Goal: Communication & Community: Participate in discussion

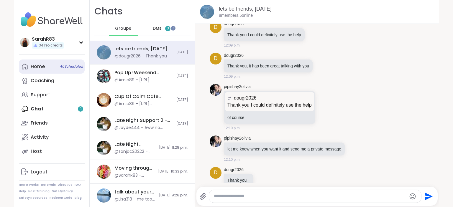
click at [71, 68] on span "40 Scheduled" at bounding box center [71, 66] width 23 height 5
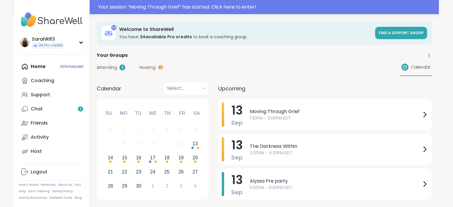
click at [155, 69] on div "Hosting 37" at bounding box center [151, 68] width 24 height 6
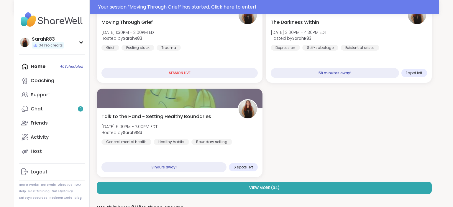
scroll to position [90, 0]
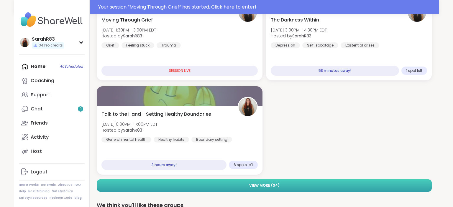
click at [283, 184] on button "View More ( 34 )" at bounding box center [264, 186] width 335 height 12
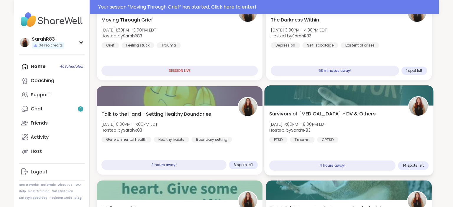
click at [293, 155] on div "Survivors of Physical Abuse - DV & Others Sat, Sep 13 | 7:00PM - 8:00PM EDT Hos…" at bounding box center [348, 141] width 169 height 70
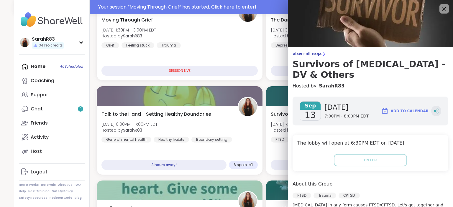
click at [436, 113] on icon at bounding box center [435, 110] width 5 height 5
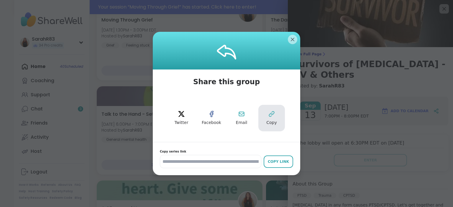
click at [274, 121] on span "Copy" at bounding box center [271, 123] width 11 height 6
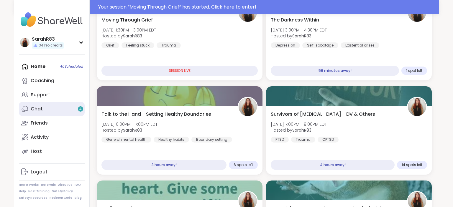
click at [45, 104] on link "Chat 4" at bounding box center [52, 109] width 66 height 14
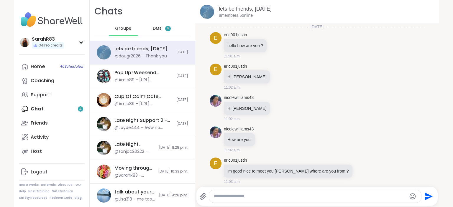
scroll to position [2250, 0]
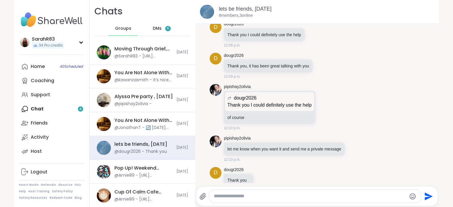
click at [155, 27] on span "DMs" at bounding box center [157, 29] width 9 height 6
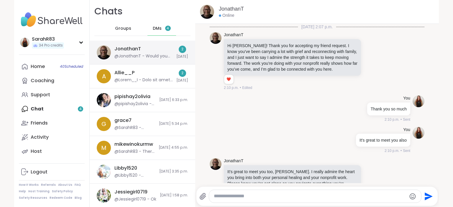
scroll to position [275, 0]
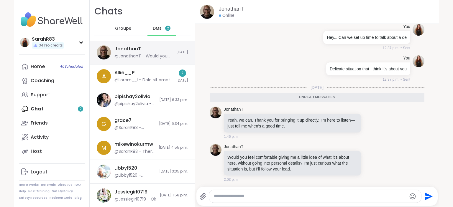
click at [156, 51] on div "JonathanT @JonathanT - Would you feel comfortable giving me a little idea of wh…" at bounding box center [143, 53] width 58 height 14
click at [265, 196] on textarea "Type your message" at bounding box center [310, 196] width 192 height 6
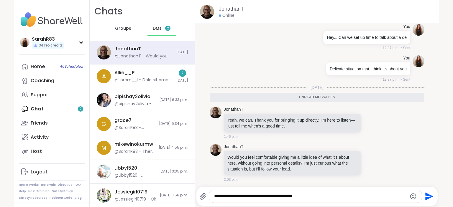
click at [317, 197] on textarea "**********" at bounding box center [310, 196] width 192 height 6
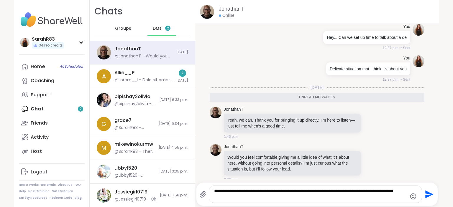
type textarea "**********"
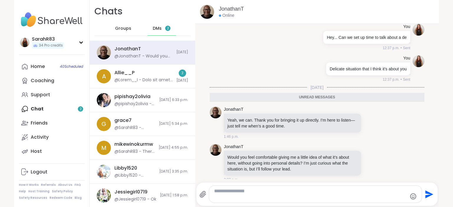
scroll to position [298, 0]
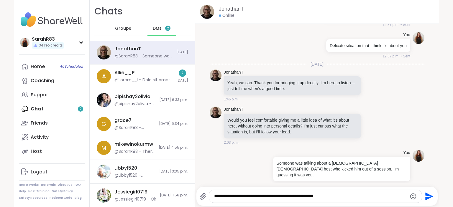
type textarea "**********"
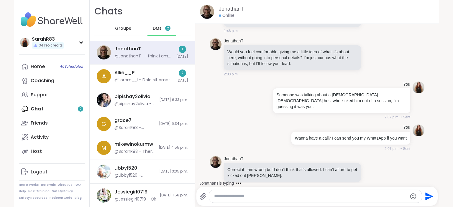
scroll to position [431, 0]
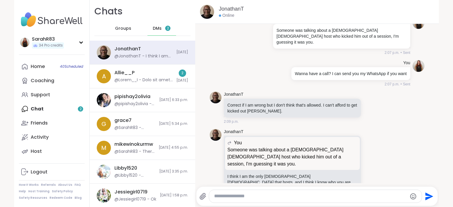
click at [241, 197] on textarea "Type your message" at bounding box center [310, 196] width 192 height 6
type textarea "**********"
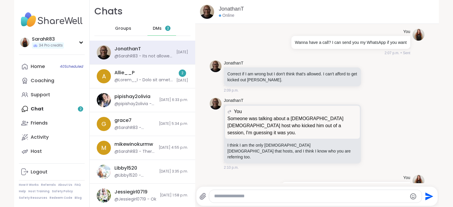
click at [235, 197] on textarea "Type your message" at bounding box center [310, 196] width 192 height 6
type textarea "*"
type textarea "**********"
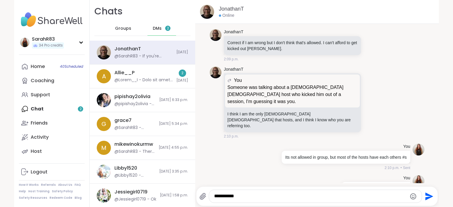
type textarea "**********"
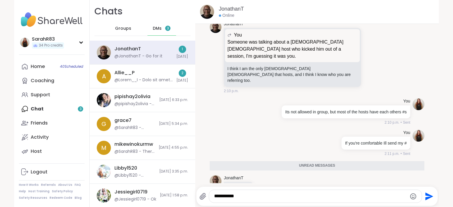
scroll to position [525, 0]
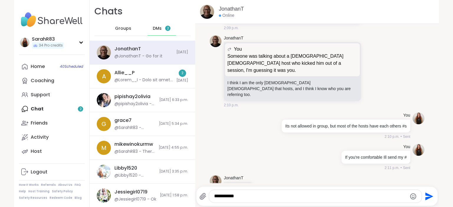
click at [427, 197] on icon "Send" at bounding box center [429, 196] width 8 height 8
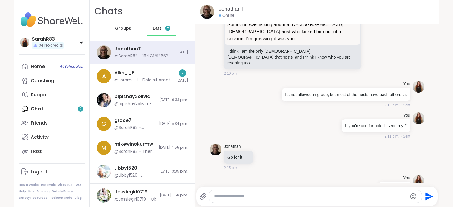
click at [228, 194] on textarea "Type your message" at bounding box center [310, 196] width 192 height 6
type textarea "**********"
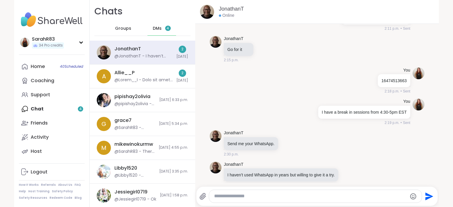
scroll to position [650, 0]
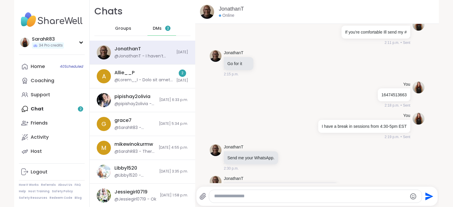
click at [272, 200] on div at bounding box center [315, 196] width 212 height 13
click at [264, 196] on textarea "Type your message" at bounding box center [310, 196] width 192 height 6
type textarea "*"
type textarea "**********"
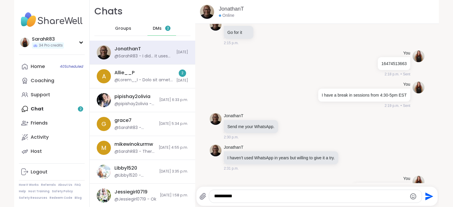
type textarea "**********"
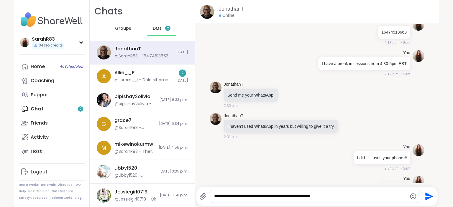
type textarea "**********"
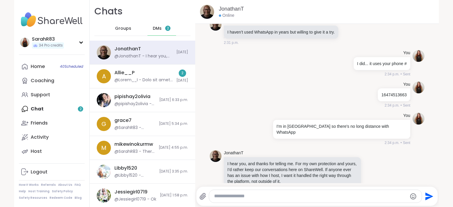
scroll to position [793, 0]
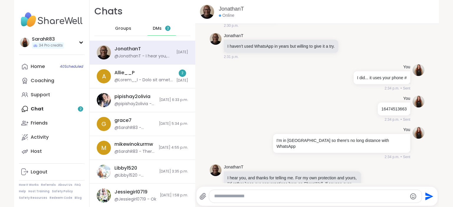
click at [255, 197] on textarea "Type your message" at bounding box center [310, 196] width 192 height 6
type textarea "**********"
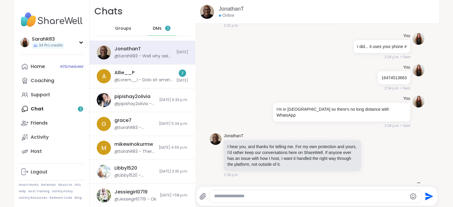
type textarea "*"
type textarea "**********"
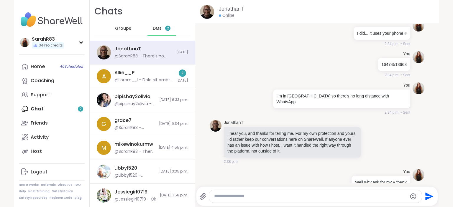
scroll to position [862, 0]
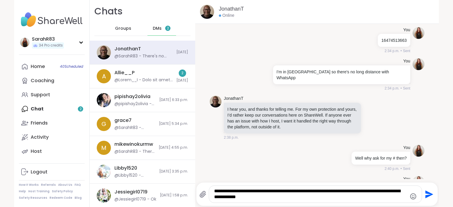
click at [348, 201] on div "**********" at bounding box center [315, 194] width 212 height 17
click at [328, 192] on textarea "**********" at bounding box center [310, 194] width 192 height 12
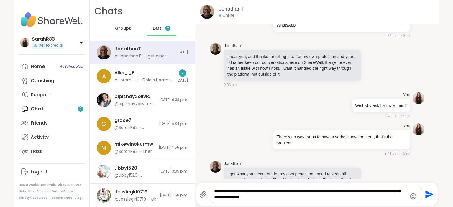
type textarea "**********"
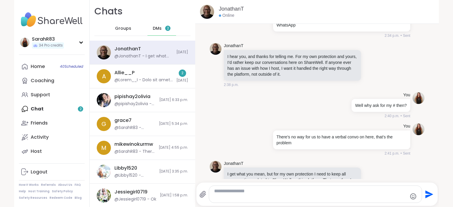
scroll to position [948, 0]
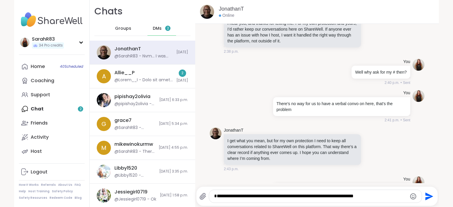
type textarea "**********"
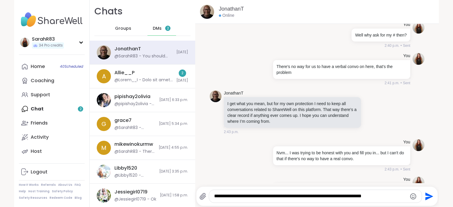
type textarea "**********"
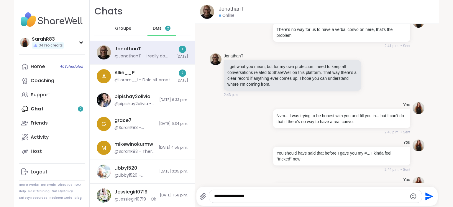
scroll to position [1071, 0]
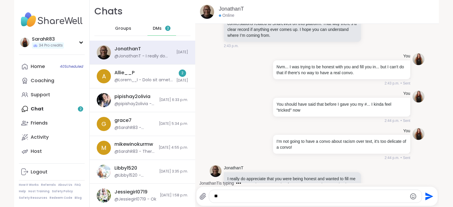
type textarea "*"
type textarea "**********"
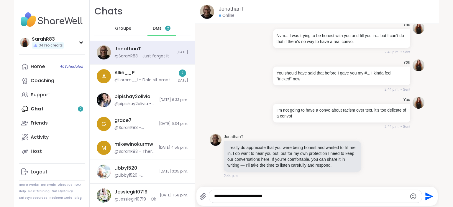
type textarea "**********"
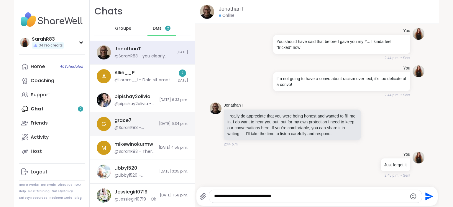
type textarea "**********"
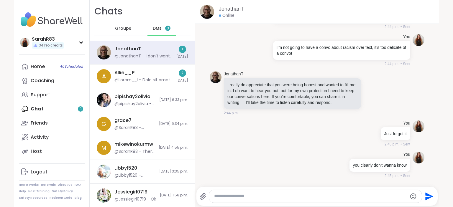
scroll to position [1208, 0]
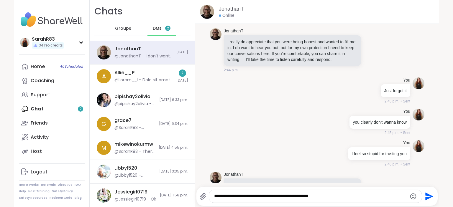
type textarea "**********"
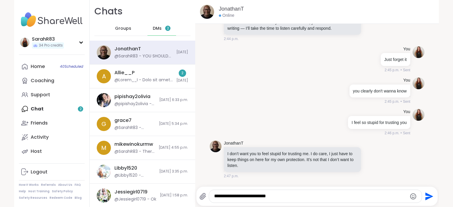
type textarea "**********"
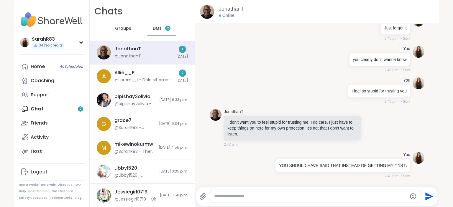
scroll to position [1326, 0]
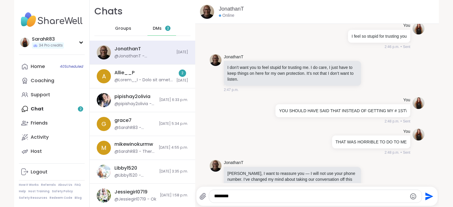
type textarea "*********"
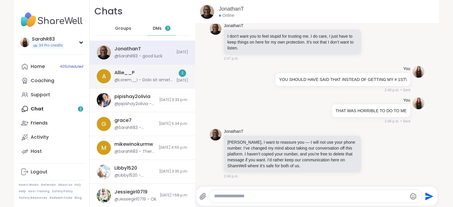
click at [130, 80] on div at bounding box center [143, 80] width 58 height 6
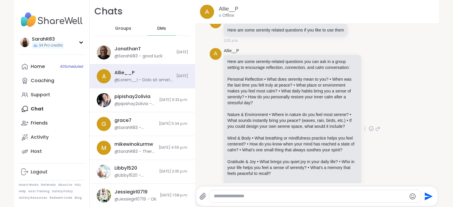
scroll to position [942, 0]
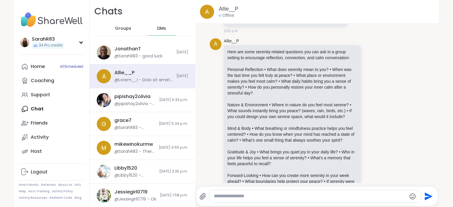
click at [225, 197] on textarea "Type your message" at bounding box center [310, 196] width 192 height 6
type textarea "***"
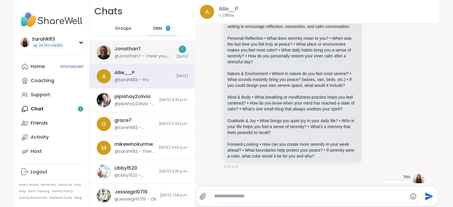
click at [148, 51] on div "JonathanT @JonathanT - I hear you, Sarah, and I’m sorry it felt that way to you…" at bounding box center [143, 53] width 58 height 14
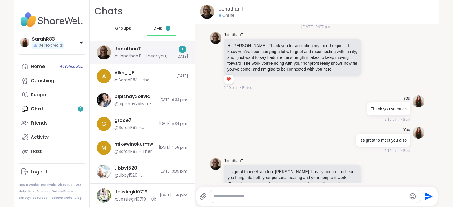
scroll to position [1420, 0]
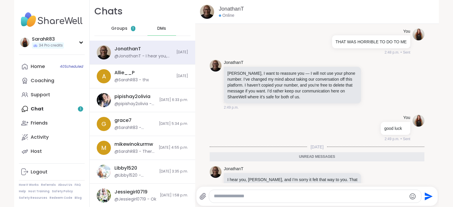
click at [252, 193] on div at bounding box center [315, 196] width 212 height 13
click at [253, 196] on textarea "Type your message" at bounding box center [310, 196] width 192 height 6
type textarea "**********"
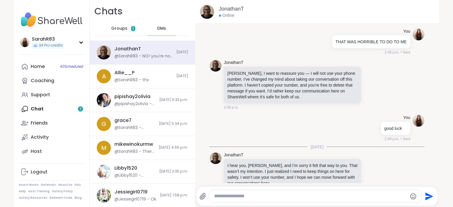
scroll to position [1437, 0]
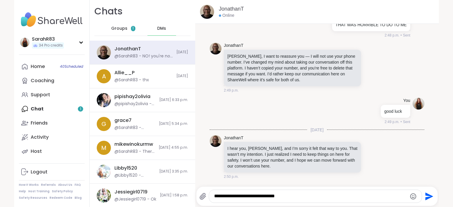
type textarea "**********"
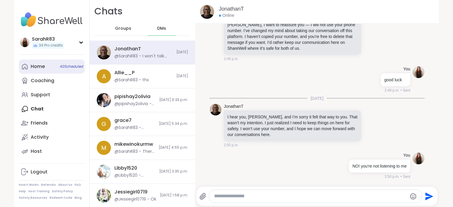
click at [59, 68] on link "Home 40 Scheduled" at bounding box center [52, 67] width 66 height 14
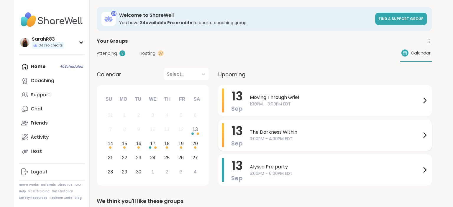
click at [264, 136] on span "3:00PM - 4:30PM EDT" at bounding box center [335, 139] width 171 height 6
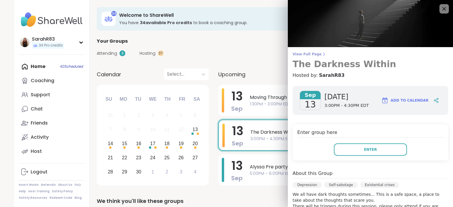
click at [302, 53] on span "View Full Page" at bounding box center [370, 54] width 156 height 5
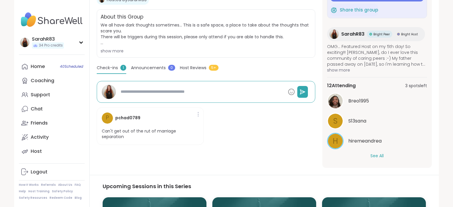
scroll to position [115, 0]
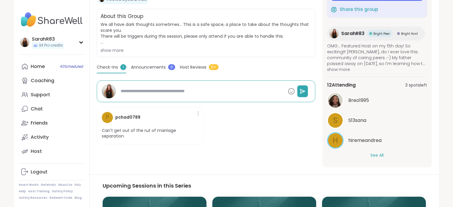
click at [380, 155] on button "See All" at bounding box center [376, 155] width 13 height 6
click at [373, 159] on span "nicolewilliams43" at bounding box center [367, 160] width 38 height 7
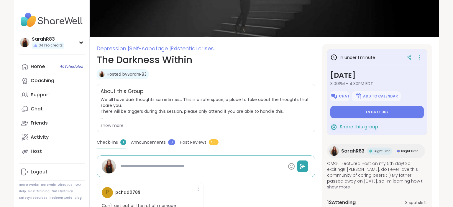
scroll to position [0, 0]
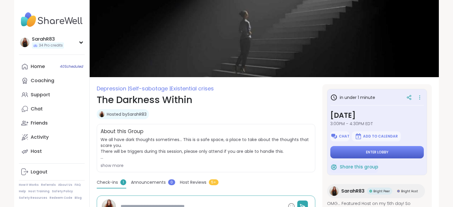
click at [377, 150] on button "Enter lobby" at bounding box center [376, 152] width 93 height 12
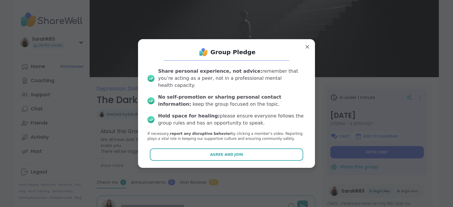
type textarea "*"
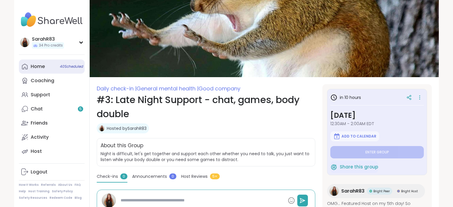
click at [39, 69] on div "Home 40 Scheduled" at bounding box center [38, 66] width 14 height 6
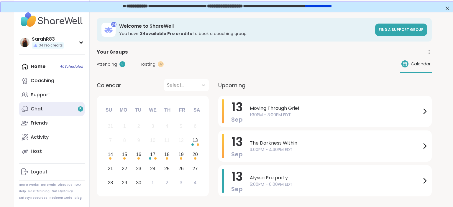
click at [46, 111] on link "Chat 5" at bounding box center [52, 109] width 66 height 14
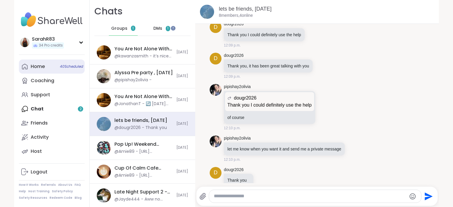
click at [43, 65] on div "Home 40 Scheduled" at bounding box center [38, 66] width 14 height 6
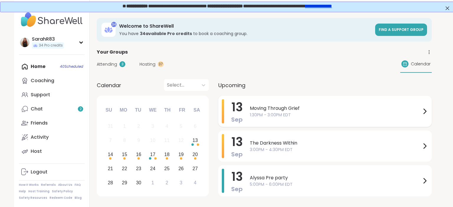
click at [267, 112] on span "1:30PM - 3:00PM EDT" at bounding box center [335, 115] width 171 height 6
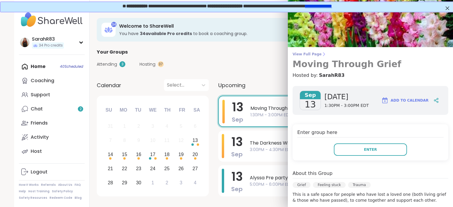
click at [311, 55] on span "View Full Page" at bounding box center [370, 54] width 156 height 5
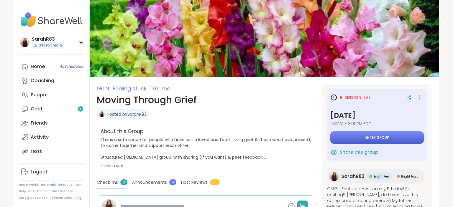
click at [380, 138] on span "Enter group" at bounding box center [377, 137] width 24 height 5
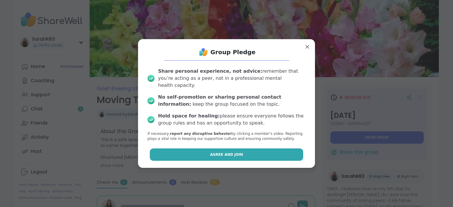
click at [264, 149] on button "Agree and Join" at bounding box center [227, 155] width 154 height 12
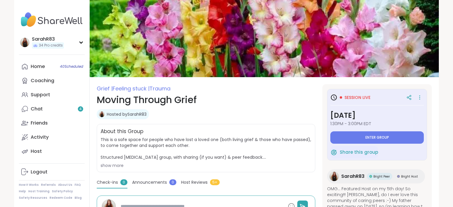
type textarea "*"
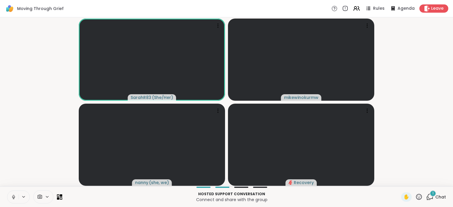
click at [432, 197] on div "1" at bounding box center [432, 193] width 6 height 6
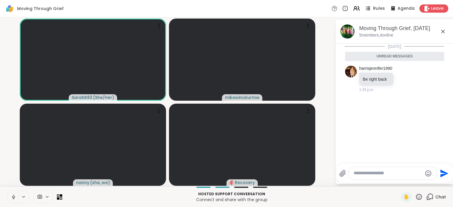
click at [371, 9] on icon at bounding box center [367, 8] width 7 height 7
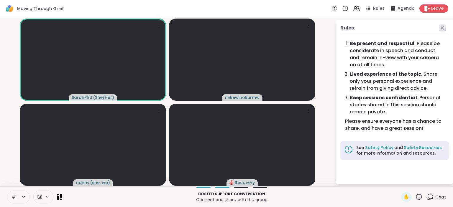
click at [442, 30] on icon at bounding box center [442, 27] width 7 height 7
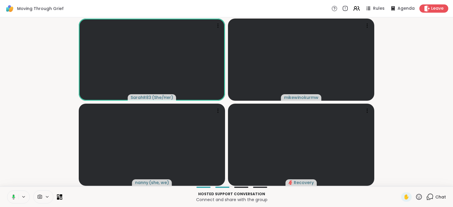
click at [429, 200] on icon at bounding box center [429, 196] width 7 height 7
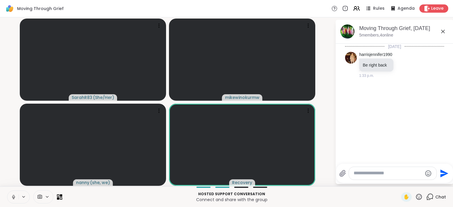
click at [320, 195] on p "Hosted support conversation" at bounding box center [232, 194] width 332 height 5
click at [327, 195] on p "Hosted support conversation" at bounding box center [232, 194] width 332 height 5
click at [328, 180] on video-player-container "SarahR83 ( She/Her ) mikewinokurmw nanny ( she, we ) Recovery" at bounding box center [168, 102] width 328 height 164
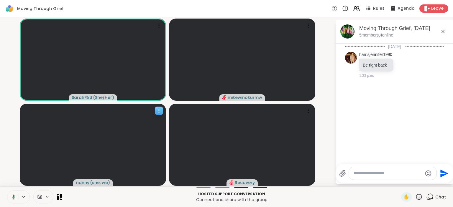
click at [157, 112] on icon at bounding box center [159, 111] width 6 height 6
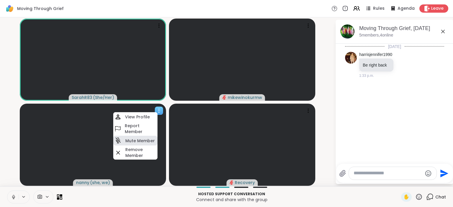
click at [140, 141] on h4 "Mute Member" at bounding box center [139, 141] width 29 height 6
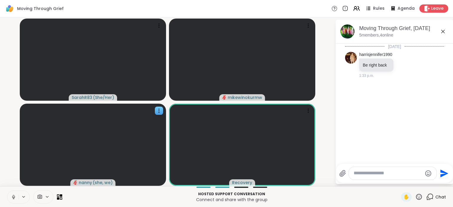
click at [14, 198] on icon at bounding box center [13, 197] width 5 height 5
click at [17, 201] on button at bounding box center [12, 197] width 11 height 12
click at [16, 195] on icon at bounding box center [13, 197] width 5 height 5
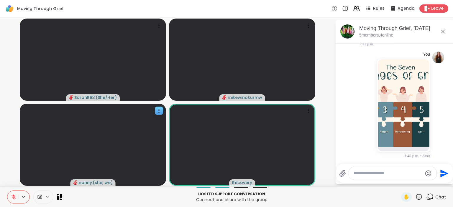
click at [12, 201] on button at bounding box center [12, 197] width 11 height 12
click at [14, 197] on icon at bounding box center [13, 197] width 5 height 5
click at [15, 197] on icon at bounding box center [13, 197] width 4 height 4
click at [12, 199] on icon at bounding box center [13, 197] width 5 height 5
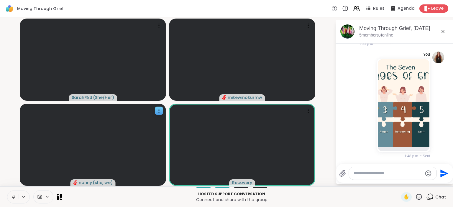
click at [13, 197] on icon at bounding box center [13, 196] width 1 height 3
click at [13, 196] on icon at bounding box center [13, 197] width 4 height 4
click at [13, 196] on icon at bounding box center [13, 196] width 1 height 3
click at [13, 196] on icon at bounding box center [13, 197] width 4 height 4
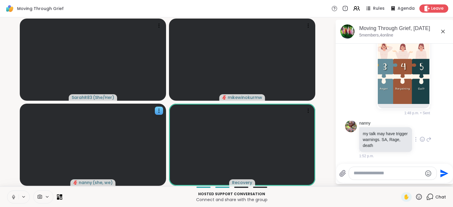
click at [421, 139] on icon at bounding box center [421, 139] width 5 height 6
click at [365, 132] on button "Select Reaction: Thumbs up" at bounding box center [362, 130] width 12 height 12
click at [365, 132] on p "my talk may have trigger warnings. SA, Rage, death" at bounding box center [386, 140] width 46 height 18
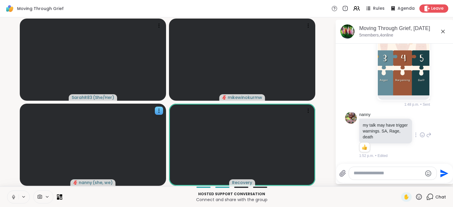
click at [358, 162] on div at bounding box center [396, 164] width 116 height 4
click at [9, 202] on button at bounding box center [12, 197] width 11 height 12
click at [10, 200] on button at bounding box center [12, 197] width 11 height 12
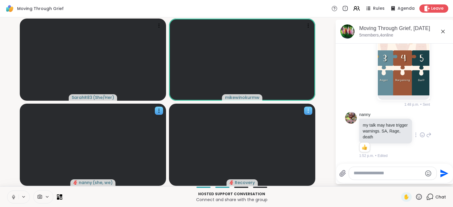
click at [310, 110] on icon at bounding box center [308, 111] width 6 height 6
click at [326, 130] on video-player-container "SarahR83 ( She/Her ) mikewinokurmw nanny ( she, we ) Recovery" at bounding box center [168, 102] width 328 height 164
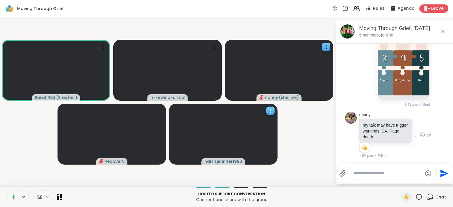
click at [271, 110] on icon at bounding box center [270, 111] width 6 height 6
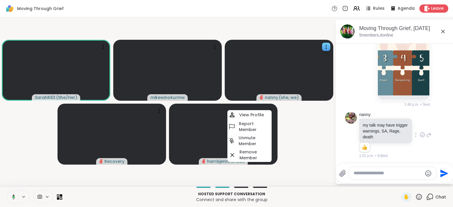
click at [292, 124] on video-player-container "SarahR83 ( She/Her ) mikewinokurmw nanny ( she, we ) Recovery harrisjennifer199…" at bounding box center [168, 102] width 328 height 164
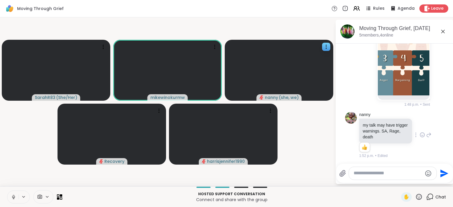
click at [14, 198] on icon at bounding box center [13, 197] width 3 height 2
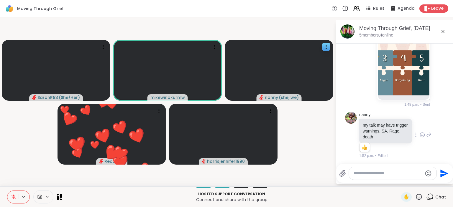
click at [14, 198] on icon at bounding box center [13, 197] width 5 height 5
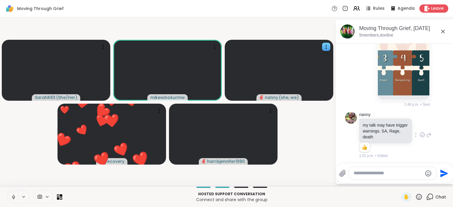
click at [14, 198] on icon at bounding box center [13, 197] width 3 height 2
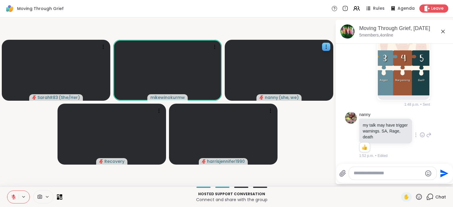
click at [14, 198] on icon at bounding box center [13, 197] width 5 height 5
click at [14, 197] on icon at bounding box center [13, 197] width 5 height 5
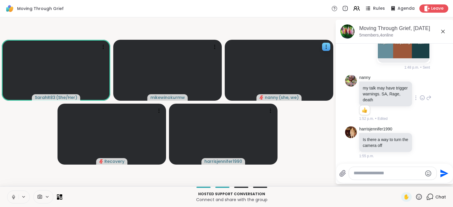
click at [376, 6] on span "Rules" at bounding box center [379, 9] width 12 height 6
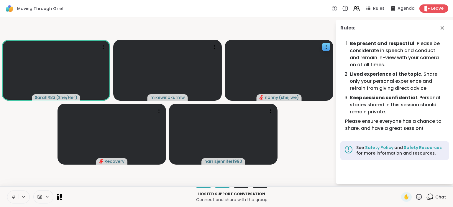
click at [432, 200] on icon at bounding box center [429, 196] width 7 height 7
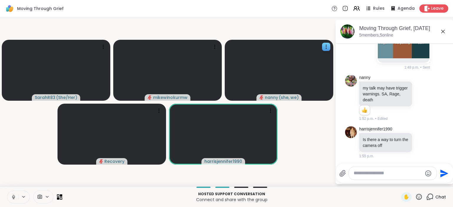
click at [14, 195] on icon at bounding box center [13, 196] width 1 height 3
click at [14, 195] on icon at bounding box center [14, 196] width 2 height 2
click at [14, 195] on icon at bounding box center [13, 196] width 1 height 3
click at [14, 195] on icon at bounding box center [14, 196] width 2 height 2
click at [14, 196] on icon at bounding box center [13, 197] width 5 height 5
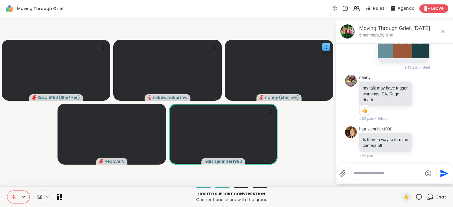
click at [370, 173] on textarea "Type your message" at bounding box center [387, 173] width 69 height 6
paste textarea "**********"
type textarea "**********"
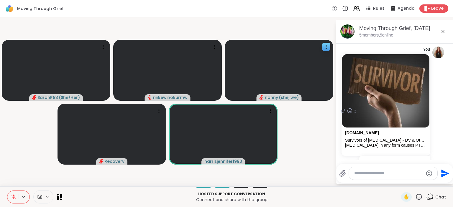
scroll to position [265, 0]
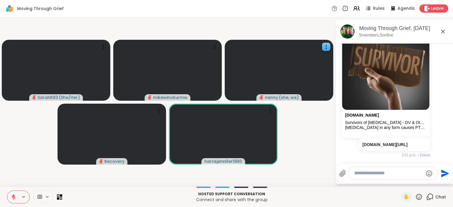
click at [12, 199] on icon at bounding box center [13, 197] width 5 height 5
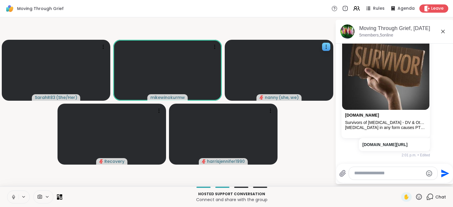
click at [299, 150] on video-player-container "SarahR83 ( She/Her ) mikewinokurmw nanny ( she, we ) Recovery harrisjennifer1990" at bounding box center [168, 102] width 328 height 164
click at [293, 142] on video-player-container "SarahR83 ( She/Her ) mikewinokurmw nanny ( she, we ) Recovery harrisjennifer1990" at bounding box center [168, 102] width 328 height 164
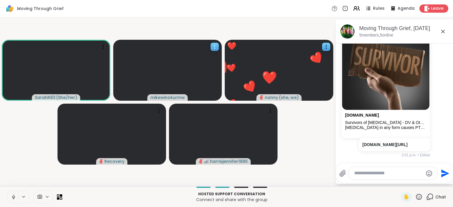
click at [213, 48] on icon at bounding box center [215, 47] width 6 height 6
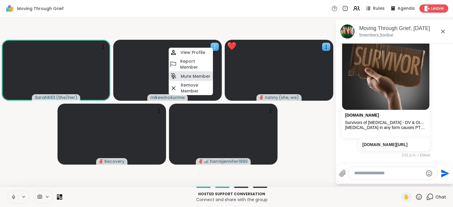
click at [204, 73] on div "Mute Member" at bounding box center [191, 76] width 44 height 10
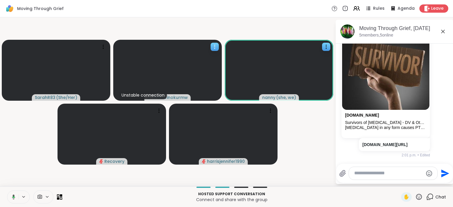
click at [216, 46] on icon at bounding box center [215, 47] width 6 height 6
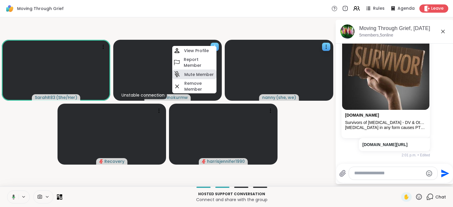
click at [210, 74] on h4 "Mute Member" at bounding box center [198, 75] width 29 height 6
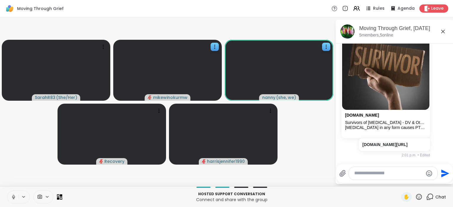
click at [374, 169] on div at bounding box center [393, 173] width 88 height 13
click at [377, 174] on textarea "Type your message" at bounding box center [388, 173] width 69 height 6
paste textarea "**********"
type textarea "**********"
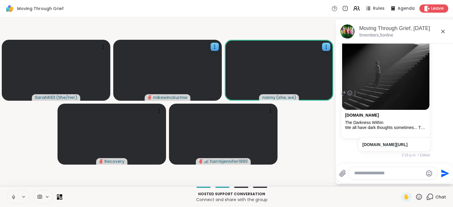
scroll to position [411, 0]
click at [14, 197] on icon at bounding box center [13, 197] width 5 height 5
click at [15, 197] on icon at bounding box center [13, 197] width 4 height 4
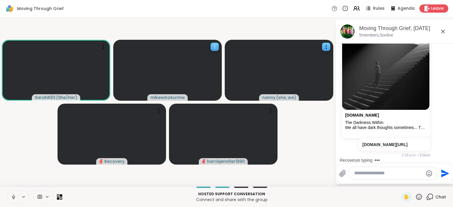
click at [212, 44] on icon at bounding box center [215, 47] width 6 height 6
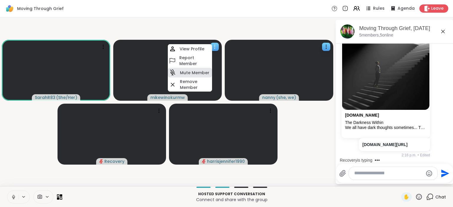
click at [206, 69] on div "Mute Member" at bounding box center [190, 73] width 44 height 10
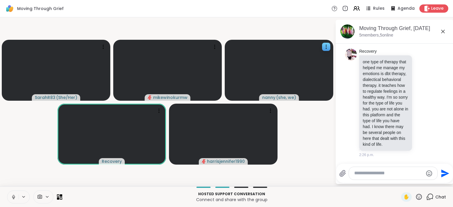
scroll to position [810, 0]
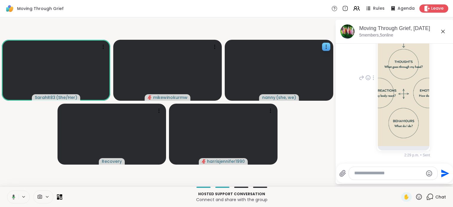
click at [407, 100] on img at bounding box center [404, 76] width 52 height 140
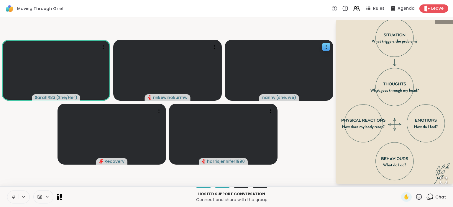
click at [327, 146] on video-player-container "SarahR83 ( She/Her ) mikewinokurmw nanny ( she, we ) Recovery harrisjennifer1990" at bounding box center [168, 102] width 328 height 164
click at [432, 196] on icon at bounding box center [429, 196] width 7 height 7
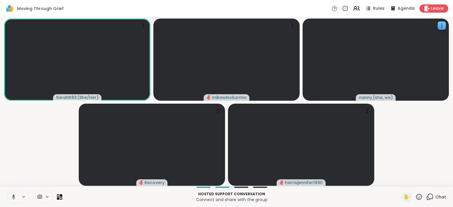
click at [432, 196] on icon at bounding box center [429, 196] width 7 height 7
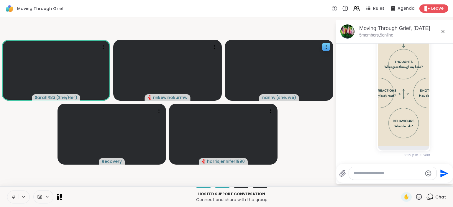
click at [319, 151] on video-player-container "SarahR83 ( She/Her ) mikewinokurmw nanny ( she, we ) Recovery harrisjennifer1990" at bounding box center [168, 102] width 328 height 164
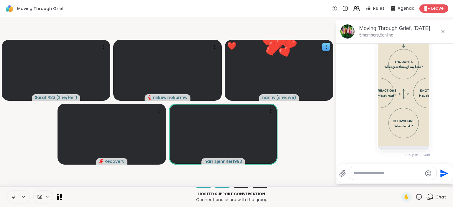
click at [14, 195] on icon at bounding box center [13, 197] width 5 height 5
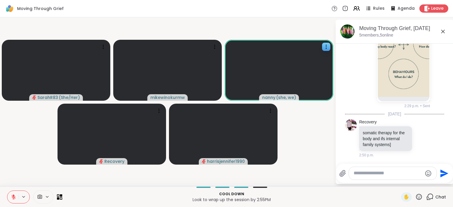
scroll to position [860, 0]
click at [11, 198] on icon at bounding box center [13, 197] width 5 height 5
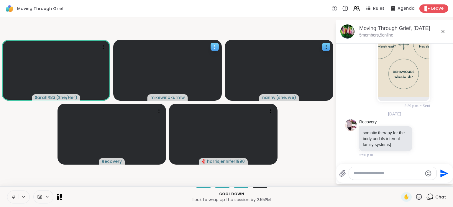
click at [211, 49] on div at bounding box center [214, 47] width 8 height 8
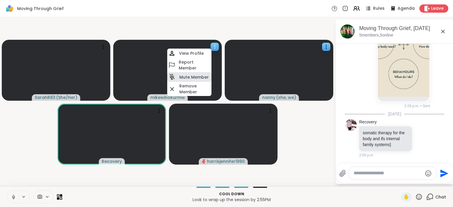
click at [200, 77] on h4 "Mute Member" at bounding box center [193, 77] width 29 height 6
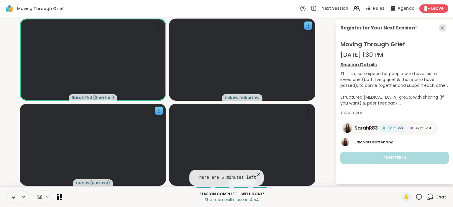
click at [442, 28] on icon at bounding box center [442, 28] width 4 height 4
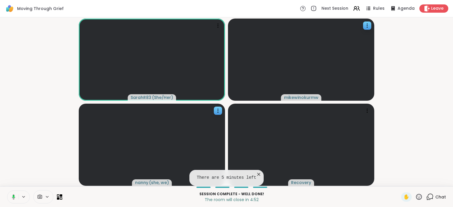
click at [433, 198] on icon at bounding box center [429, 196] width 7 height 7
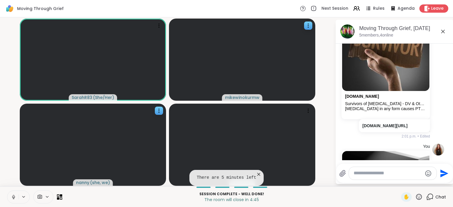
scroll to position [273, 0]
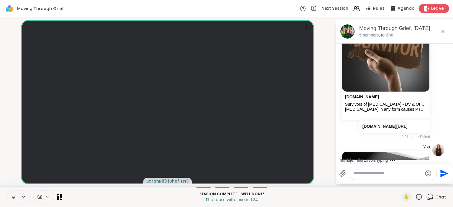
click at [433, 9] on span "Leave" at bounding box center [437, 9] width 13 height 6
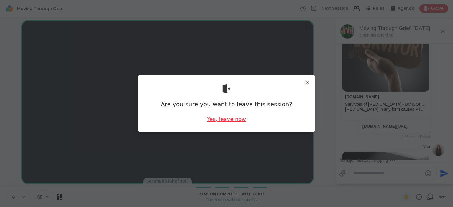
click at [234, 121] on div "Yes, leave now" at bounding box center [226, 119] width 39 height 7
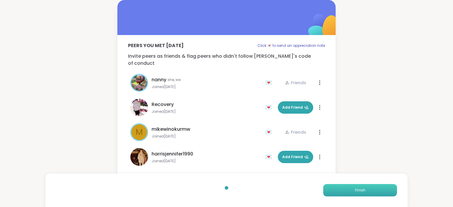
click at [338, 188] on button "Finish" at bounding box center [360, 190] width 74 height 12
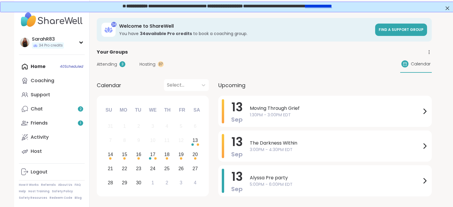
click at [153, 63] on span "Hosting" at bounding box center [147, 64] width 16 height 6
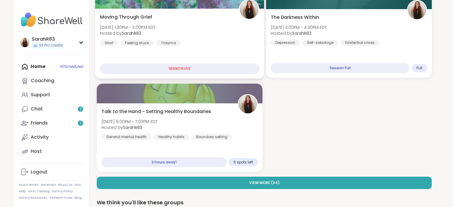
scroll to position [113, 0]
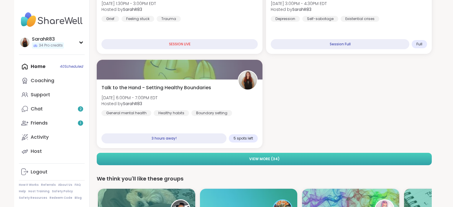
click at [267, 159] on span "View More ( 34 )" at bounding box center [264, 159] width 30 height 5
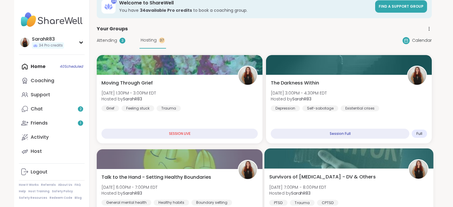
scroll to position [22, 0]
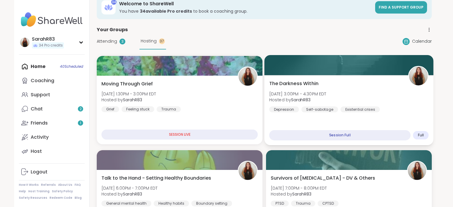
click at [352, 83] on div "The Darkness Within Sat, Sep 13 | 3:00PM - 4:30PM EDT Hosted by SarahR83 Depres…" at bounding box center [348, 96] width 159 height 32
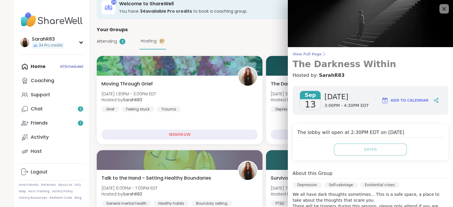
click at [306, 55] on span "View Full Page" at bounding box center [370, 54] width 156 height 5
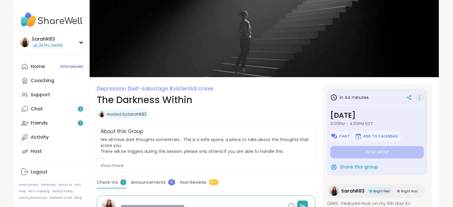
click at [420, 98] on icon at bounding box center [420, 97] width 6 height 8
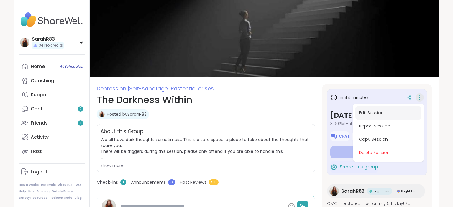
click at [381, 111] on button "Edit Session" at bounding box center [388, 112] width 66 height 13
type textarea "*"
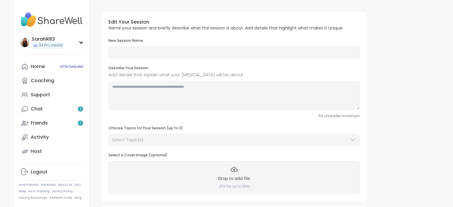
type input "**********"
type textarea "**********"
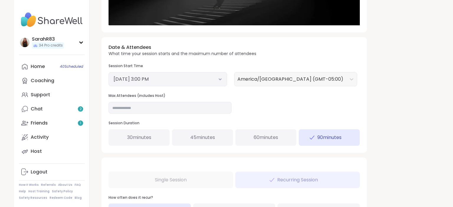
scroll to position [197, 0]
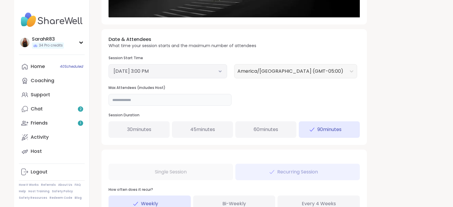
click at [166, 104] on input "**" at bounding box center [169, 100] width 123 height 12
type input "**"
click at [375, 123] on div "**********" at bounding box center [264, 49] width 335 height 478
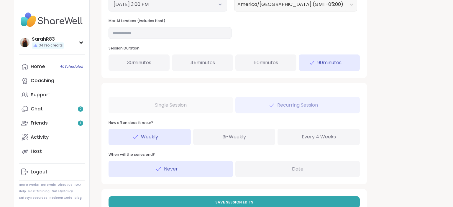
scroll to position [283, 0]
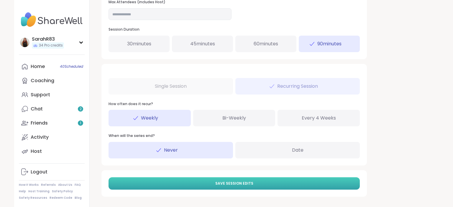
click at [289, 185] on button "Save Session Edits" at bounding box center [233, 183] width 251 height 12
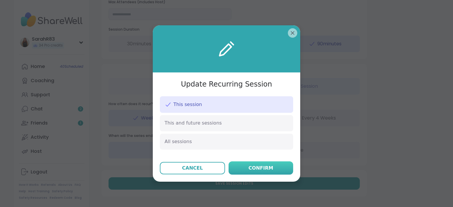
click at [263, 162] on button "Confirm" at bounding box center [260, 168] width 65 height 13
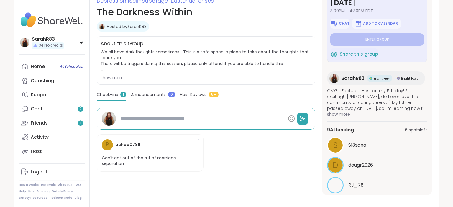
scroll to position [42, 0]
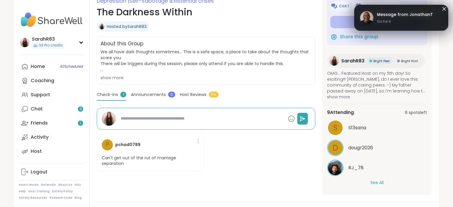
click at [383, 182] on button "See All" at bounding box center [376, 183] width 13 height 6
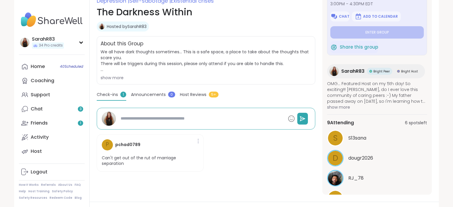
scroll to position [0, 0]
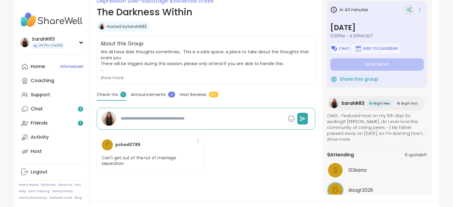
click at [411, 10] on icon at bounding box center [408, 9] width 5 height 5
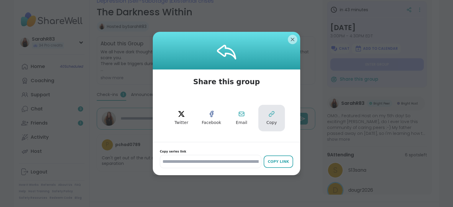
click at [271, 121] on span "Copy" at bounding box center [271, 123] width 11 height 6
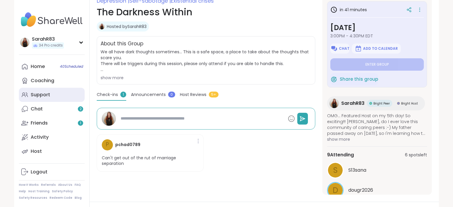
click at [37, 97] on div "Support" at bounding box center [40, 95] width 19 height 6
type textarea "*"
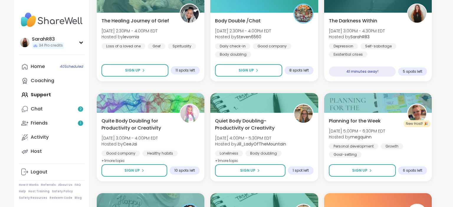
scroll to position [229, 0]
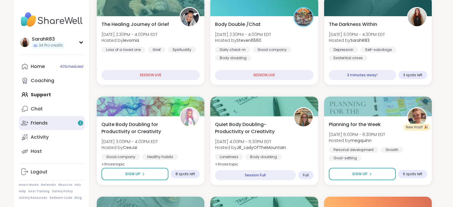
click at [46, 119] on link "Friends 1" at bounding box center [52, 123] width 66 height 14
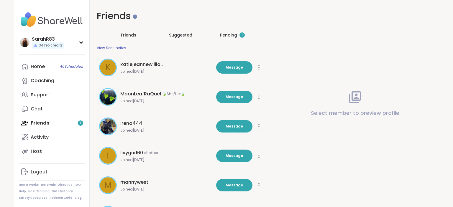
click at [222, 36] on div "Pending 1" at bounding box center [232, 35] width 25 height 6
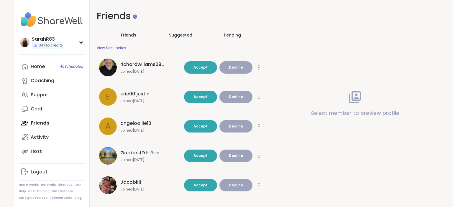
click at [136, 152] on span "GordonJD" at bounding box center [132, 152] width 24 height 7
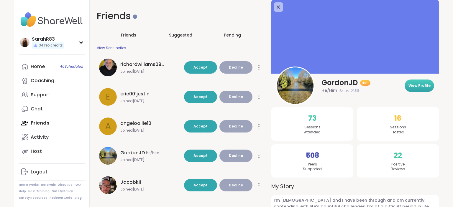
click at [418, 85] on span "View Profile" at bounding box center [419, 85] width 22 height 5
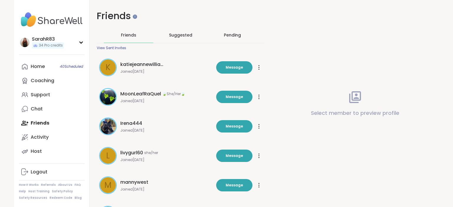
click at [221, 34] on div "Pending" at bounding box center [233, 34] width 50 height 15
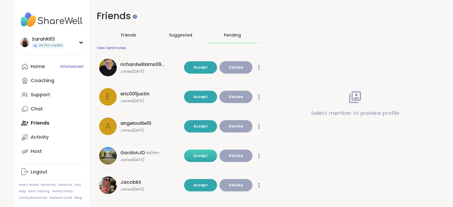
click at [199, 157] on span "Accept" at bounding box center [200, 155] width 14 height 5
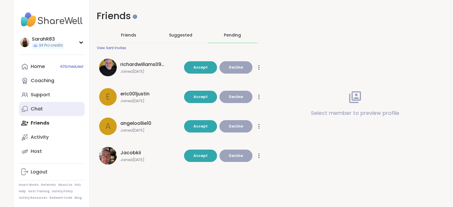
click at [39, 106] on div "Chat" at bounding box center [37, 109] width 12 height 6
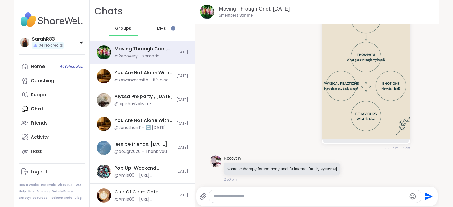
click at [154, 28] on div "DMs" at bounding box center [161, 29] width 29 height 14
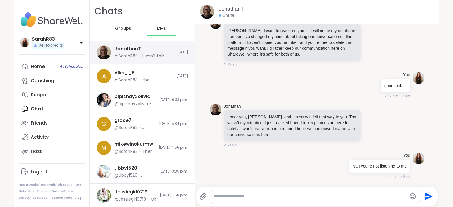
scroll to position [1529, 0]
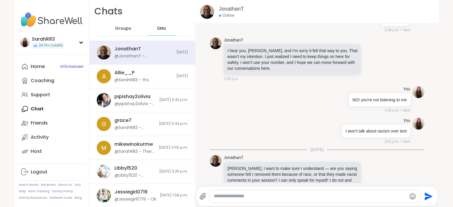
click at [231, 197] on textarea "Type your message" at bounding box center [310, 196] width 192 height 6
type textarea "*"
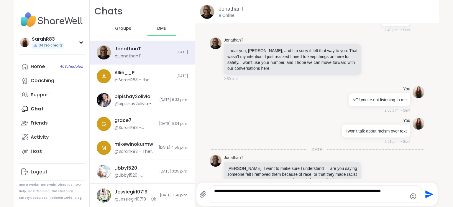
type textarea "**********"
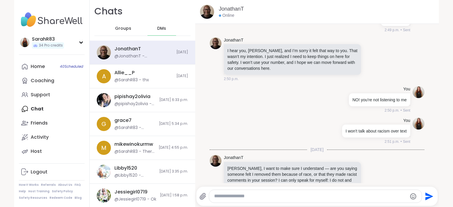
scroll to position [1567, 0]
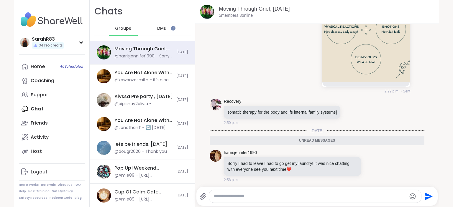
click at [168, 31] on div "DMs" at bounding box center [161, 29] width 29 height 14
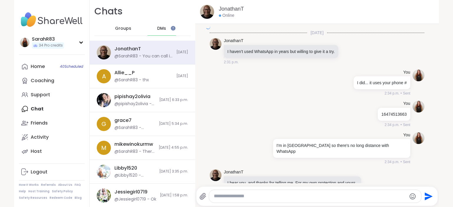
scroll to position [1561, 0]
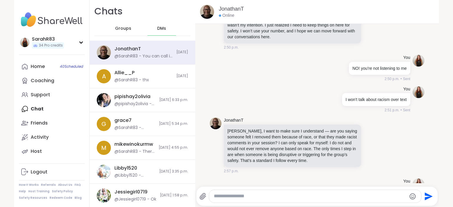
click at [238, 194] on textarea "Type your message" at bounding box center [310, 196] width 192 height 6
type textarea "**********"
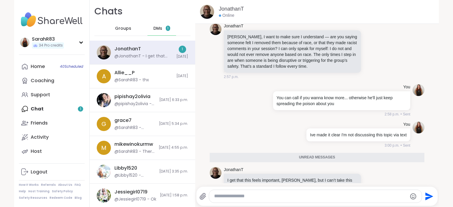
scroll to position [1641, 0]
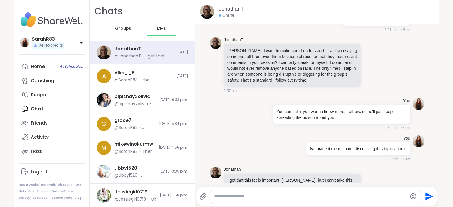
click at [248, 195] on textarea "Type your message" at bounding box center [310, 196] width 192 height 6
type textarea "**********"
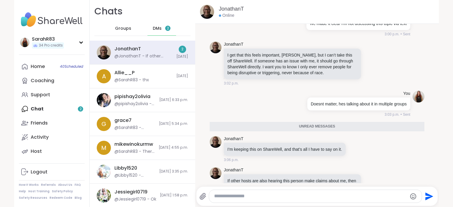
scroll to position [1753, 0]
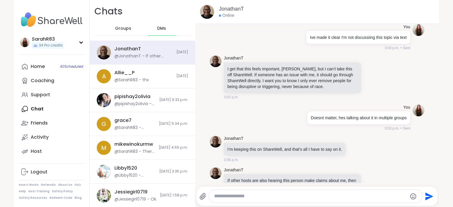
click at [238, 196] on textarea "Type your message" at bounding box center [310, 196] width 192 height 6
type textarea "**********"
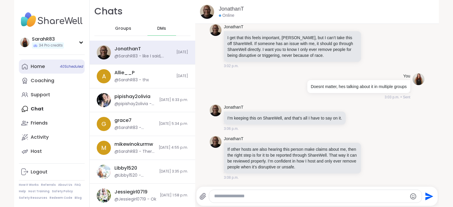
click at [47, 66] on link "Home 40 Scheduled" at bounding box center [52, 67] width 66 height 14
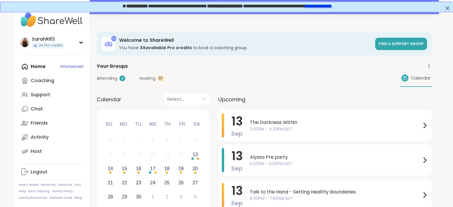
click at [155, 77] on div "Hosting 37" at bounding box center [151, 78] width 24 height 6
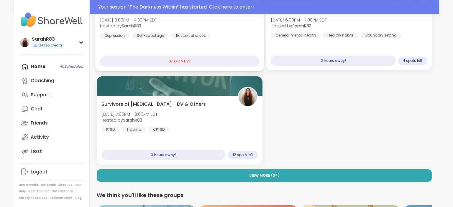
scroll to position [126, 0]
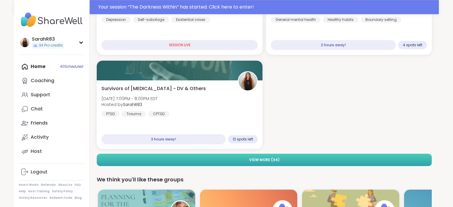
click at [269, 156] on button "View More ( 34 )" at bounding box center [264, 160] width 335 height 12
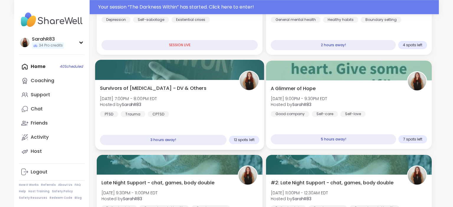
click at [164, 117] on div "Survivors of Physical Abuse - DV & Others Sat, Sep 13 | 7:00PM - 8:00PM EDT Hos…" at bounding box center [179, 115] width 169 height 70
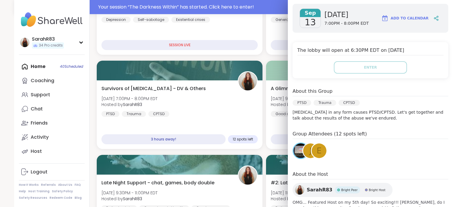
scroll to position [109, 0]
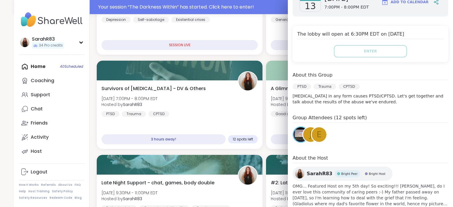
click at [301, 141] on img at bounding box center [300, 134] width 15 height 15
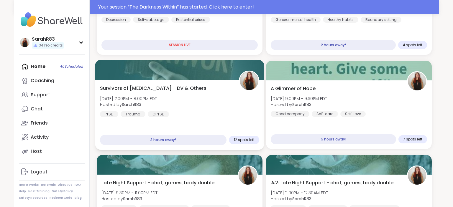
click at [197, 118] on div "Survivors of Physical Abuse - DV & Others Sat, Sep 13 | 7:00PM - 8:00PM EDT Hos…" at bounding box center [179, 115] width 169 height 70
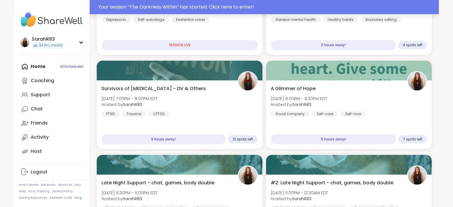
scroll to position [112, 0]
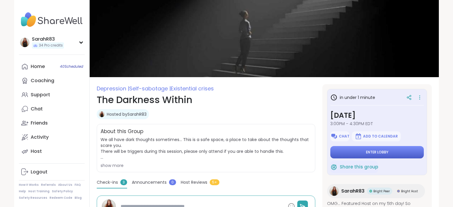
click at [345, 151] on button "Enter lobby" at bounding box center [376, 152] width 93 height 12
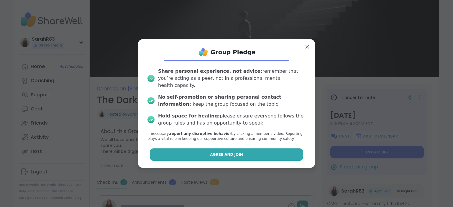
click at [271, 150] on button "Agree and Join" at bounding box center [227, 155] width 154 height 12
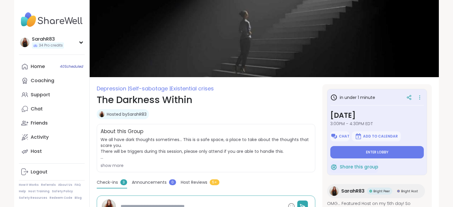
type textarea "*"
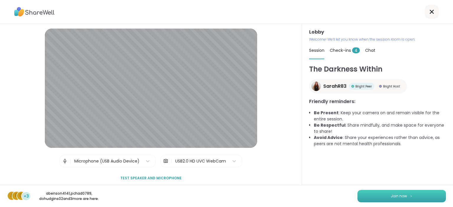
click at [373, 193] on button "Join now" at bounding box center [401, 196] width 88 height 12
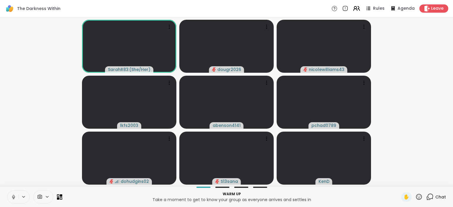
click at [360, 10] on icon at bounding box center [356, 8] width 7 height 7
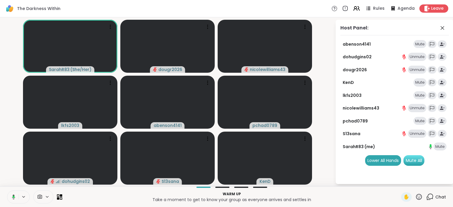
click at [417, 162] on div "Mute All" at bounding box center [413, 160] width 21 height 11
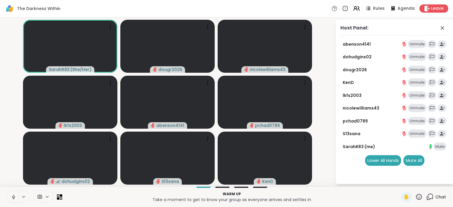
click at [325, 106] on video-player-container "SarahR83 ( She/Her ) dougr2026 nicolewilliams43 lkfs2003 abenson4141 pchad0789 …" at bounding box center [168, 102] width 328 height 164
click at [360, 9] on icon at bounding box center [356, 8] width 7 height 7
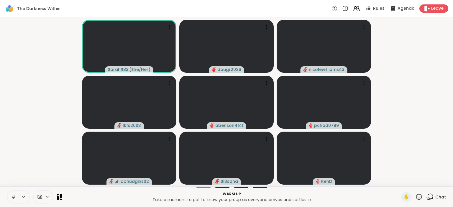
click at [433, 199] on icon at bounding box center [429, 196] width 7 height 7
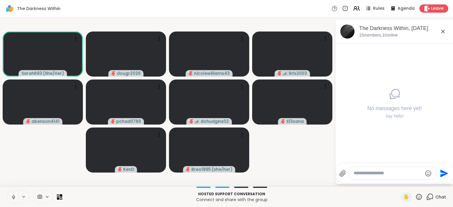
click at [371, 173] on textarea "Type your message" at bounding box center [387, 173] width 69 height 6
type textarea "**********"
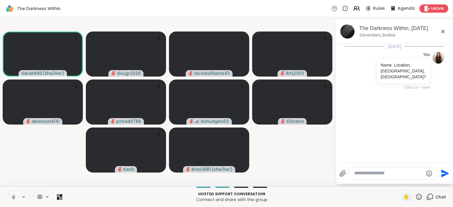
click at [376, 9] on span "Rules" at bounding box center [379, 9] width 12 height 6
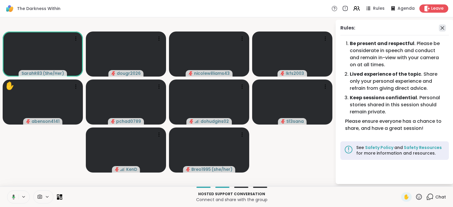
click at [443, 27] on icon at bounding box center [442, 27] width 7 height 7
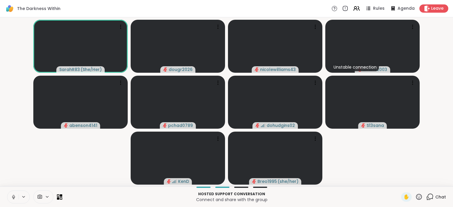
click at [431, 193] on div "Chat" at bounding box center [436, 196] width 20 height 9
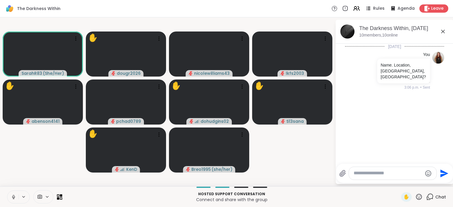
click at [365, 174] on textarea "Type your message" at bounding box center [387, 173] width 69 height 6
paste textarea "**********"
type textarea "**********"
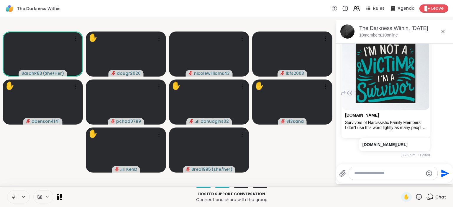
scroll to position [71, 0]
click at [52, 152] on video-player-container "SarahR83 ( She/Her ) ✋ dougr2026 nicolewilliams43 lkfs2003 ✋ abenson4141 pchad0…" at bounding box center [168, 102] width 328 height 164
click at [158, 41] on icon at bounding box center [159, 39] width 6 height 6
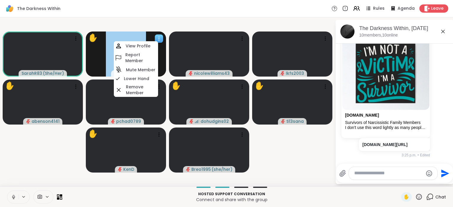
click at [158, 41] on icon at bounding box center [159, 39] width 6 height 6
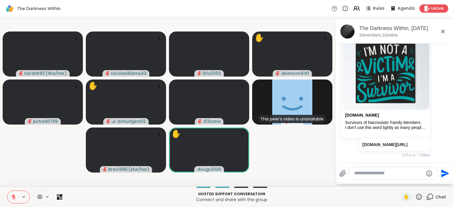
click at [14, 197] on icon at bounding box center [13, 197] width 5 height 5
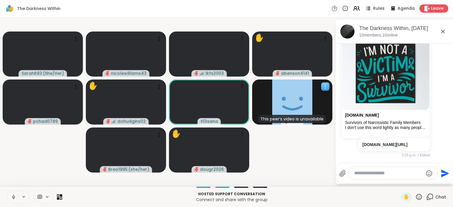
click at [325, 89] on icon at bounding box center [325, 87] width 6 height 6
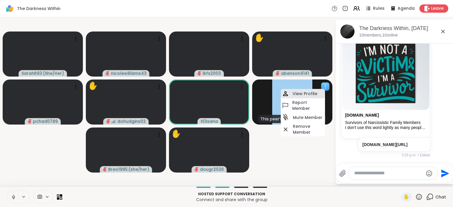
click at [317, 95] on div "View Profile" at bounding box center [303, 93] width 44 height 9
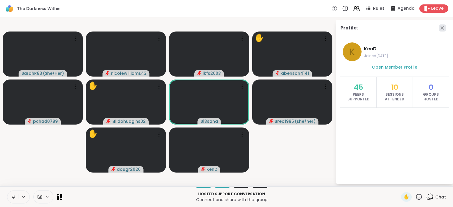
click at [439, 28] on icon at bounding box center [442, 27] width 7 height 7
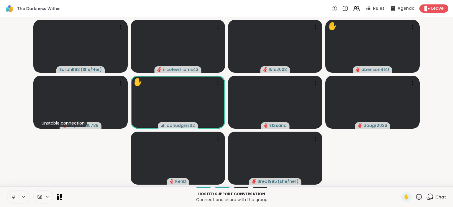
click at [432, 195] on icon at bounding box center [430, 196] width 6 height 5
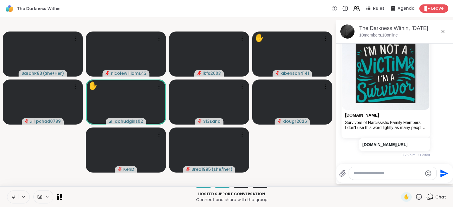
click at [432, 195] on icon at bounding box center [430, 196] width 6 height 5
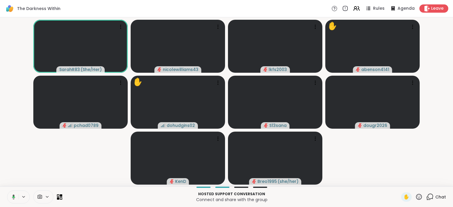
click at [433, 198] on icon at bounding box center [429, 196] width 7 height 7
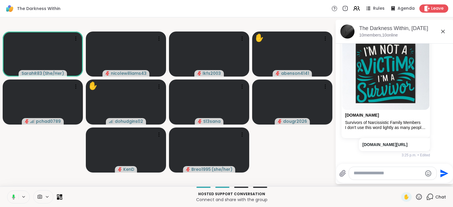
click at [399, 175] on textarea "Type your message" at bounding box center [387, 173] width 69 height 6
paste textarea "**********"
type textarea "**********"
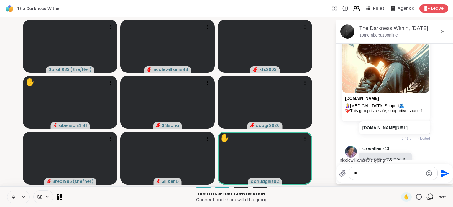
scroll to position [253, 0]
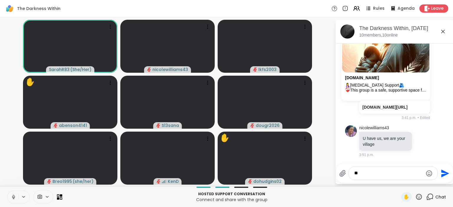
click at [360, 174] on textarea "**" at bounding box center [388, 173] width 69 height 6
type textarea "*"
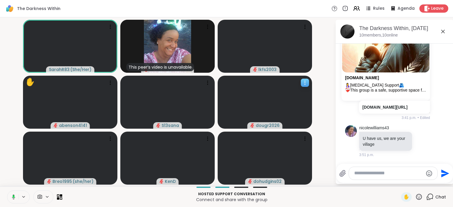
click at [305, 88] on div at bounding box center [265, 102] width 94 height 53
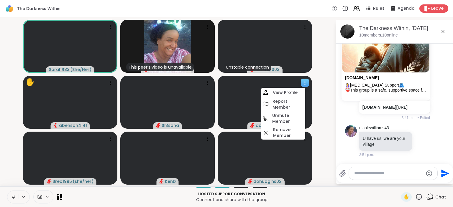
click at [303, 87] on div at bounding box center [305, 83] width 8 height 8
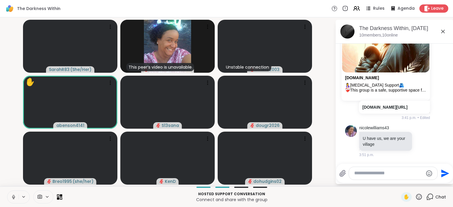
click at [16, 197] on icon at bounding box center [13, 197] width 5 height 5
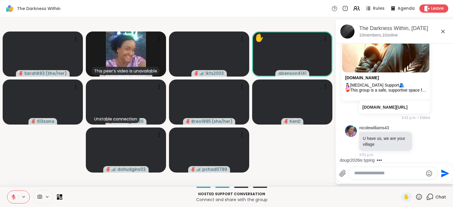
click at [311, 180] on video-player-container "SarahR83 ( She/Her ) This peer’s video is unavailable nicolewilliams43 lkfs2003…" at bounding box center [168, 102] width 328 height 164
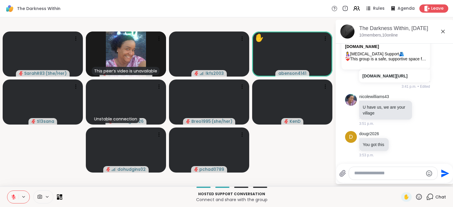
click at [13, 197] on icon at bounding box center [13, 197] width 4 height 4
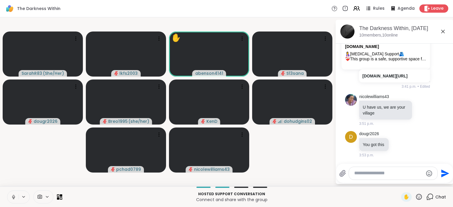
click at [13, 197] on icon at bounding box center [13, 197] width 5 height 5
click at [15, 196] on icon at bounding box center [13, 197] width 5 height 5
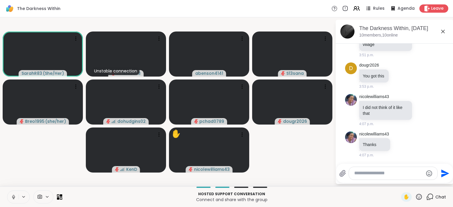
scroll to position [391, 0]
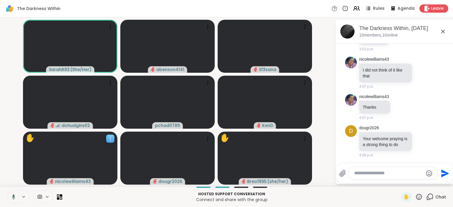
click at [109, 137] on icon at bounding box center [110, 139] width 6 height 6
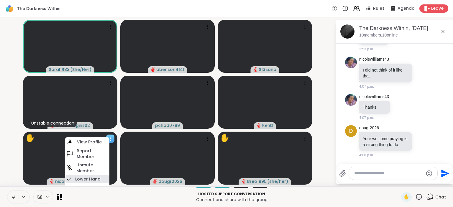
click at [99, 180] on h4 "Lower Hand" at bounding box center [87, 179] width 25 height 6
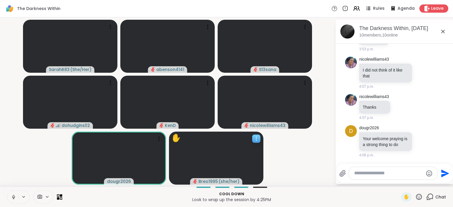
click at [258, 139] on icon at bounding box center [256, 139] width 6 height 6
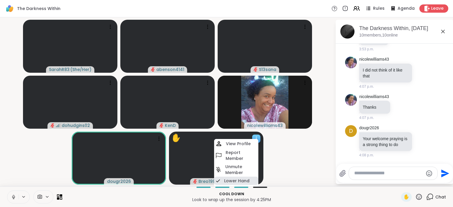
click at [240, 183] on h4 "Lower Hand" at bounding box center [236, 181] width 25 height 6
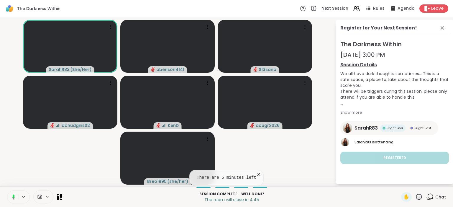
click at [256, 176] on icon at bounding box center [259, 175] width 6 height 6
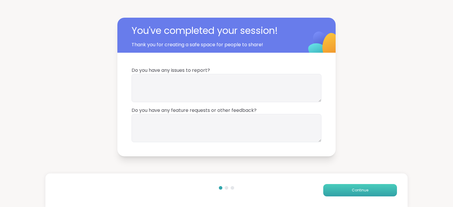
click at [358, 193] on span "Continue" at bounding box center [360, 190] width 17 height 5
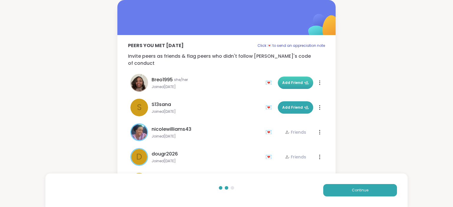
click at [291, 80] on span "Add Friend" at bounding box center [295, 82] width 27 height 5
click at [350, 187] on button "Continue" at bounding box center [360, 190] width 74 height 12
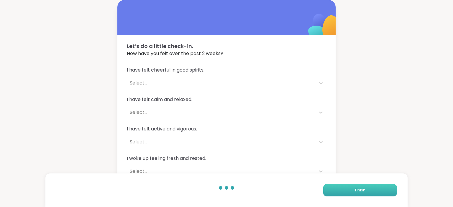
click at [354, 185] on button "Finish" at bounding box center [360, 190] width 74 height 12
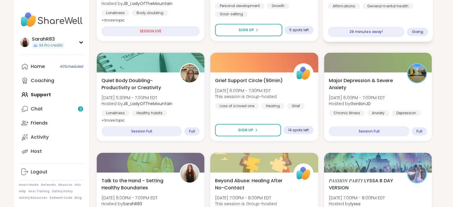
scroll to position [173, 0]
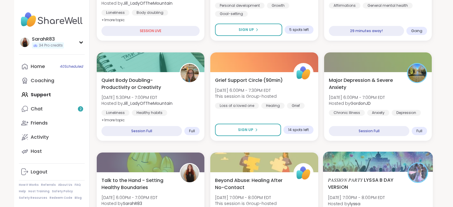
drag, startPoint x: 367, startPoint y: 169, endPoint x: 395, endPoint y: 169, distance: 28.3
click at [395, 169] on div at bounding box center [378, 162] width 110 height 20
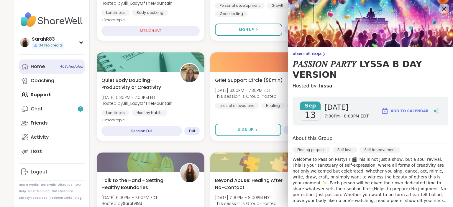
click at [46, 66] on link "Home 40 Scheduled" at bounding box center [52, 67] width 66 height 14
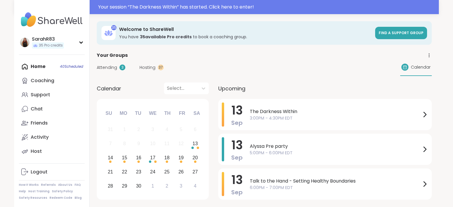
click at [154, 65] on span "Hosting" at bounding box center [147, 68] width 16 height 6
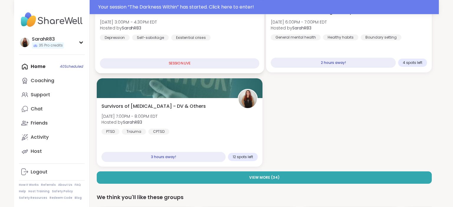
scroll to position [110, 0]
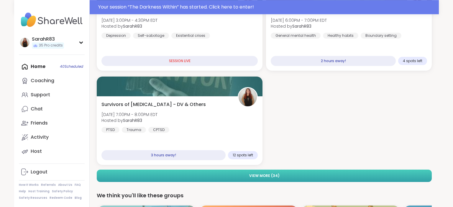
click at [243, 177] on button "View More ( 34 )" at bounding box center [264, 176] width 335 height 12
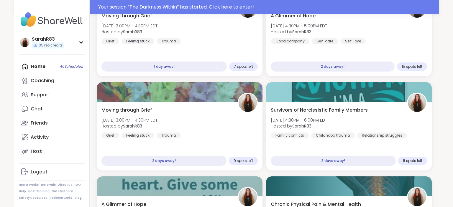
scroll to position [575, 0]
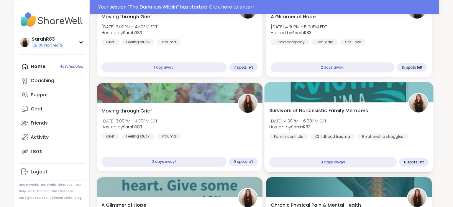
click at [366, 147] on div "Survivors of Narcissistic Family Members [DATE] 4:30PM - 6:00PM EDT Hosted by S…" at bounding box center [348, 137] width 169 height 70
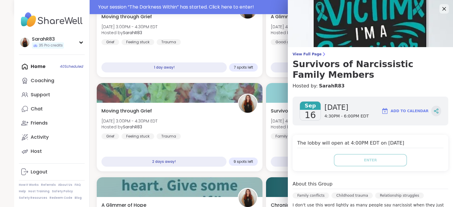
click at [436, 109] on icon at bounding box center [435, 110] width 5 height 5
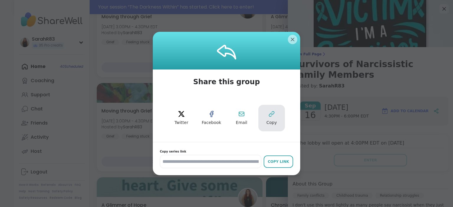
click at [270, 117] on icon at bounding box center [271, 114] width 5 height 5
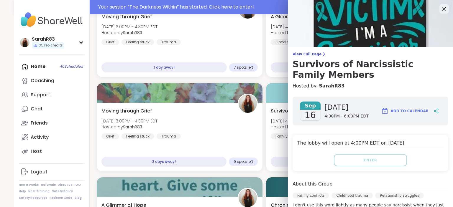
scroll to position [561, 0]
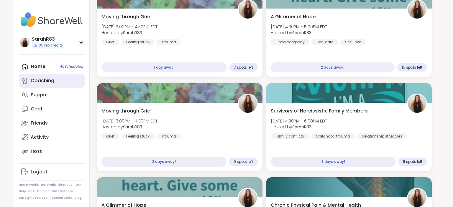
click at [44, 83] on div "Coaching" at bounding box center [43, 81] width 24 height 6
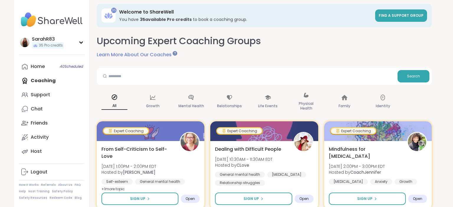
scroll to position [2, 0]
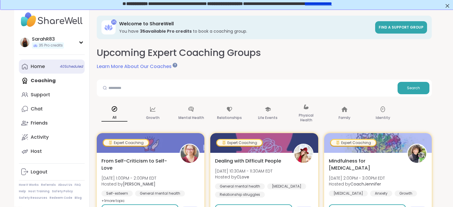
click at [38, 70] on link "Home 40 Scheduled" at bounding box center [52, 67] width 66 height 14
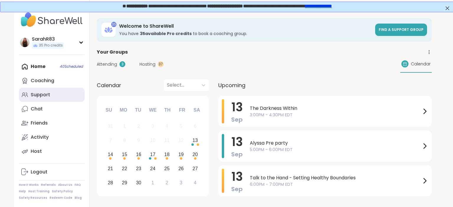
click at [40, 98] on div "Support" at bounding box center [40, 95] width 19 height 6
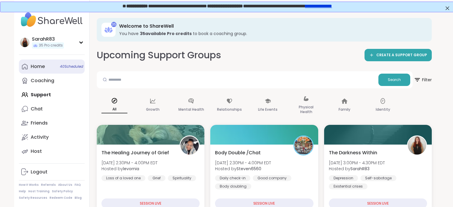
click at [47, 69] on link "Home 40 Scheduled" at bounding box center [52, 67] width 66 height 14
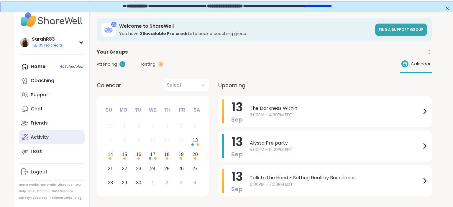
click at [43, 141] on link "Activity" at bounding box center [52, 137] width 66 height 14
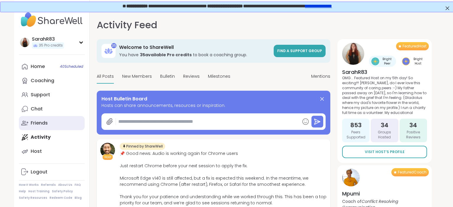
type textarea "*"
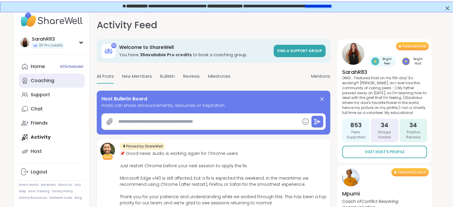
click at [45, 78] on div "Coaching" at bounding box center [43, 81] width 24 height 6
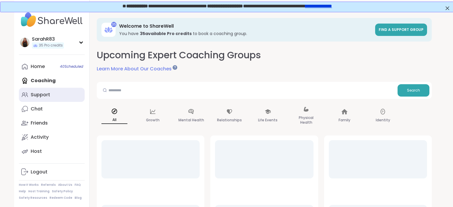
click at [46, 95] on div "Support" at bounding box center [40, 95] width 19 height 6
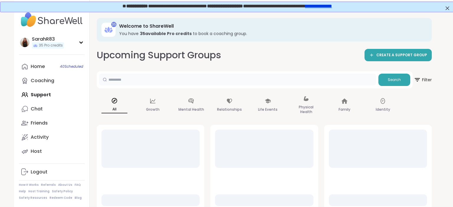
click at [120, 84] on input "text" at bounding box center [237, 80] width 277 height 12
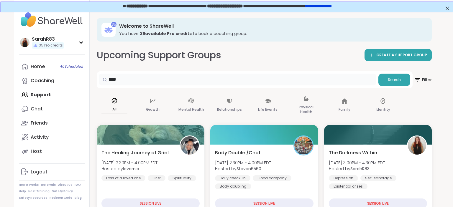
type input "****"
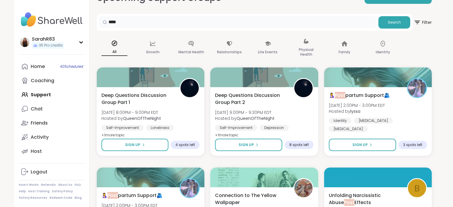
scroll to position [58, 0]
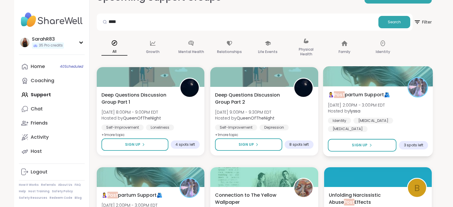
click at [403, 124] on div "Identity Birth Trauma Postpartum depression" at bounding box center [377, 125] width 100 height 14
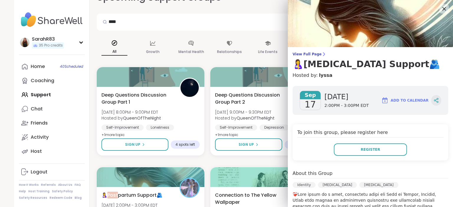
click at [438, 101] on icon at bounding box center [435, 100] width 5 height 5
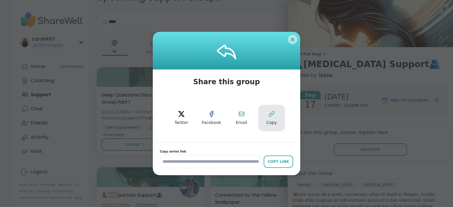
click at [274, 113] on icon at bounding box center [271, 114] width 7 height 7
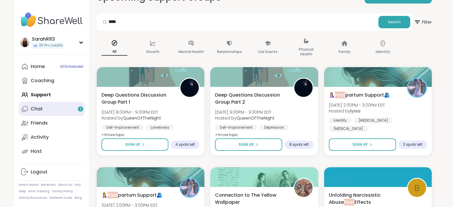
click at [47, 110] on link "Chat 2" at bounding box center [52, 109] width 66 height 14
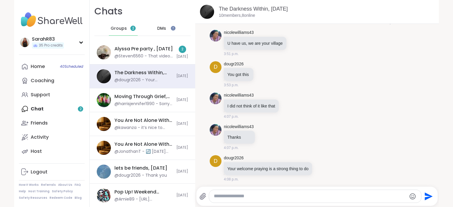
click at [160, 26] on span "DMs" at bounding box center [161, 29] width 9 height 6
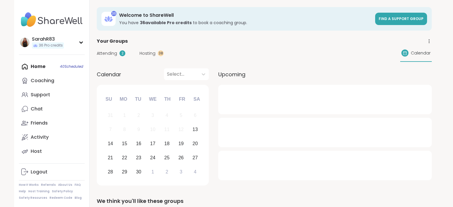
click at [428, 42] on icon at bounding box center [428, 41] width 5 height 5
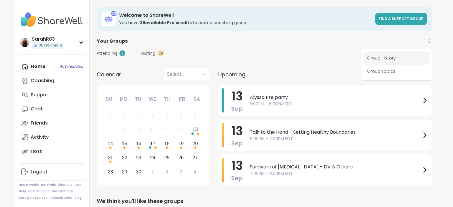
click at [404, 62] on link "Group History" at bounding box center [396, 58] width 66 height 13
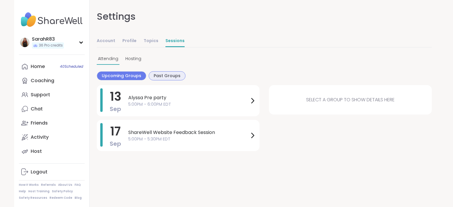
click at [154, 77] on span "Past Groups" at bounding box center [167, 76] width 27 height 6
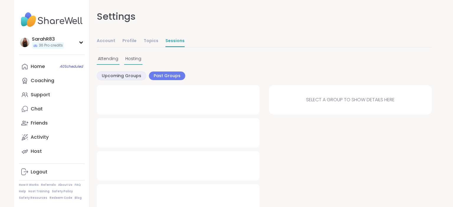
click at [127, 60] on span "Hosting" at bounding box center [133, 59] width 16 height 6
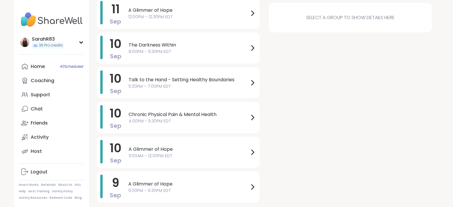
scroll to position [594, 0]
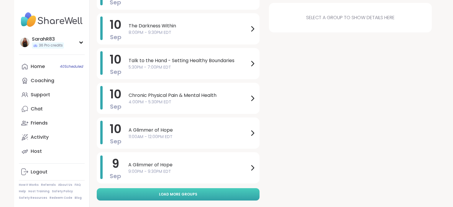
click at [169, 193] on span "Load more groups" at bounding box center [178, 194] width 38 height 5
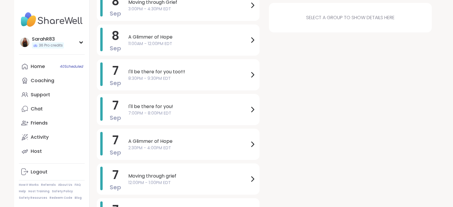
scroll to position [966, 0]
click at [194, 108] on span "I'll be there for you!" at bounding box center [188, 106] width 121 height 7
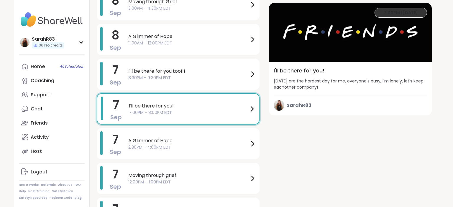
click at [365, 76] on div "I'll be there for you! [DATE] are the hardest day for me, everyone's busy, I'm …" at bounding box center [350, 89] width 163 height 54
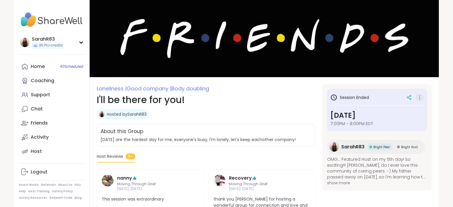
click at [418, 100] on icon at bounding box center [420, 97] width 6 height 8
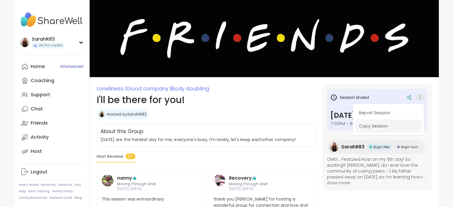
click at [383, 126] on button "Copy Session" at bounding box center [388, 126] width 66 height 13
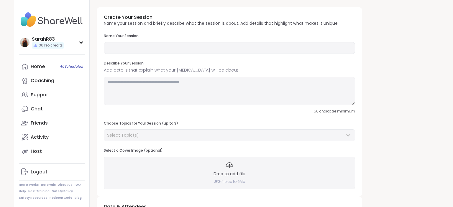
type input "**********"
type textarea "**********"
type input "**"
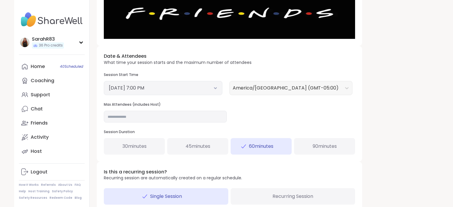
scroll to position [173, 0]
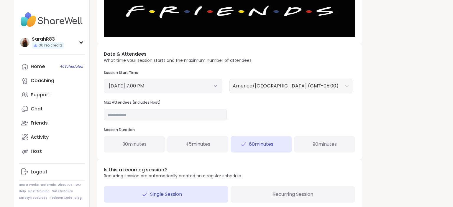
click at [217, 89] on button "[DATE] 7:00 PM" at bounding box center [163, 86] width 108 height 7
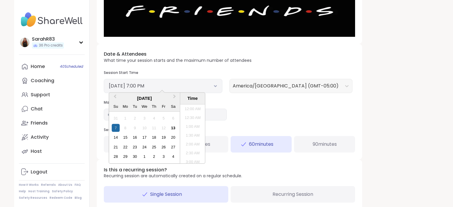
scroll to position [311, 0]
click at [174, 128] on div "13" at bounding box center [173, 128] width 8 height 8
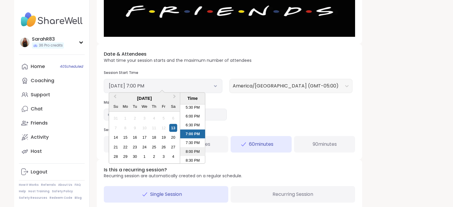
click at [187, 152] on li "8:00 PM" at bounding box center [192, 151] width 25 height 9
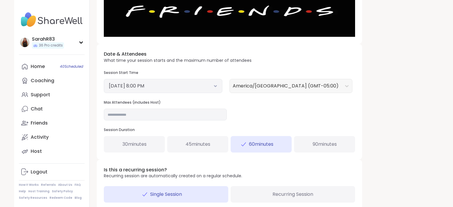
scroll to position [208, 0]
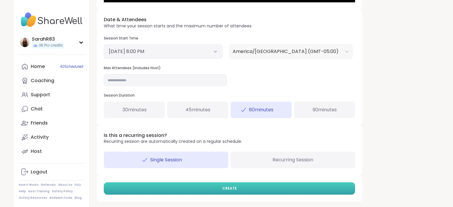
click at [229, 190] on span "CREATE" at bounding box center [229, 188] width 14 height 5
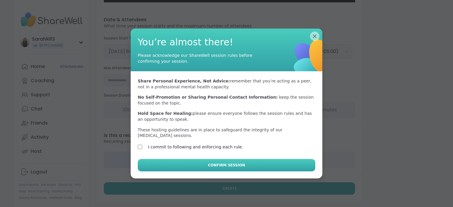
click at [151, 159] on button "Confirm Session" at bounding box center [226, 165] width 177 height 12
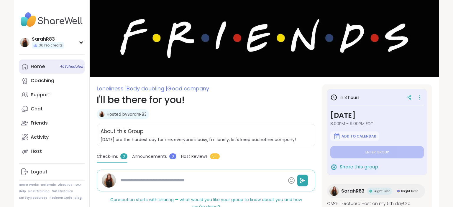
click at [50, 68] on link "Home 40 Scheduled" at bounding box center [52, 67] width 66 height 14
type textarea "*"
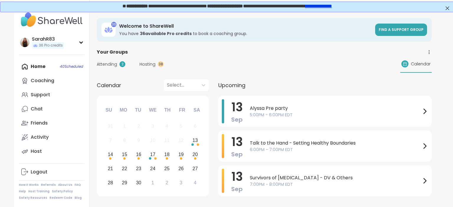
click at [246, 107] on div "[DATE] Alyssa Pre party 5:00PM - 6:00PM EDT" at bounding box center [324, 111] width 213 height 31
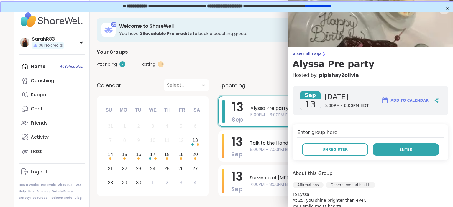
click at [399, 154] on button "Enter" at bounding box center [406, 150] width 66 height 12
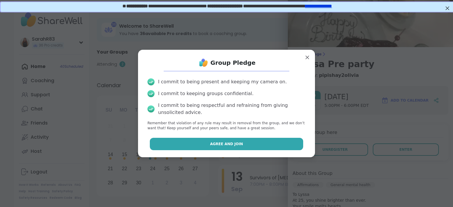
click at [249, 144] on button "Agree and Join" at bounding box center [227, 144] width 154 height 12
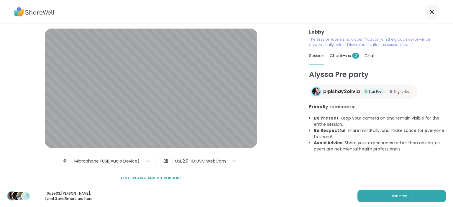
click at [430, 199] on button "Join now" at bounding box center [401, 196] width 88 height 12
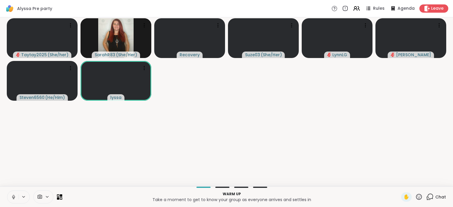
click at [11, 198] on icon at bounding box center [13, 197] width 5 height 5
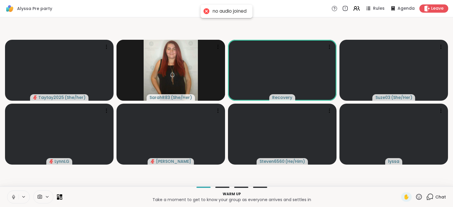
click at [14, 199] on icon at bounding box center [13, 198] width 0 height 1
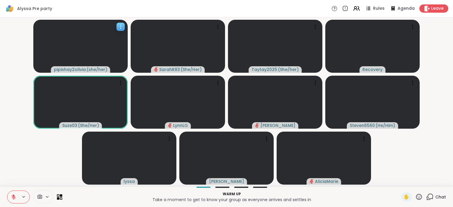
click at [119, 29] on icon at bounding box center [121, 27] width 6 height 6
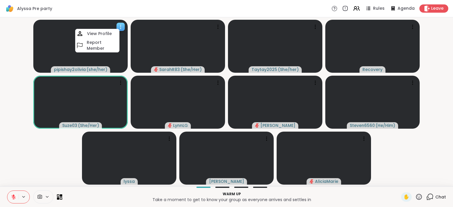
click at [119, 30] on div at bounding box center [120, 27] width 8 height 8
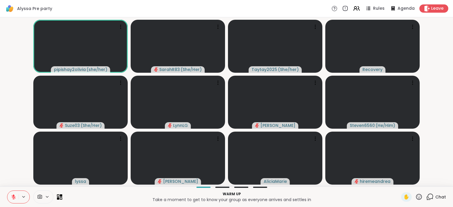
click at [128, 29] on video-player-container "pipishay2olivia ( she/her ) SarahR83 ( She/Her ) Taytay2025 ( She/her ) Recover…" at bounding box center [227, 102] width 446 height 164
click at [118, 27] on icon at bounding box center [121, 27] width 6 height 6
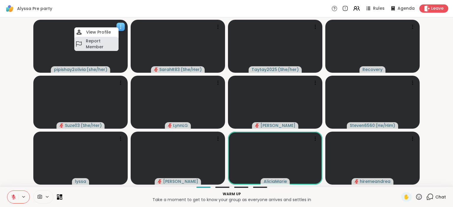
click at [109, 47] on h4 "Report Member" at bounding box center [102, 44] width 32 height 12
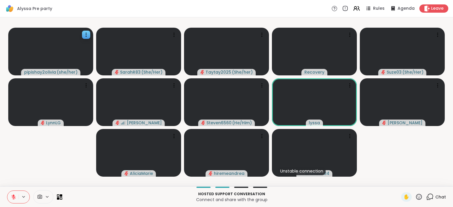
click at [12, 198] on icon at bounding box center [13, 197] width 4 height 4
click at [12, 198] on icon at bounding box center [13, 197] width 5 height 5
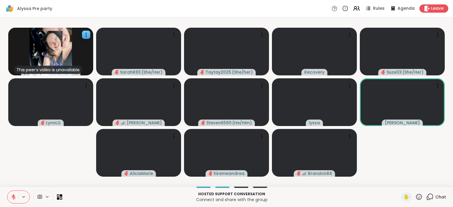
click at [14, 199] on icon at bounding box center [13, 197] width 5 height 5
click at [14, 198] on icon at bounding box center [13, 197] width 3 height 2
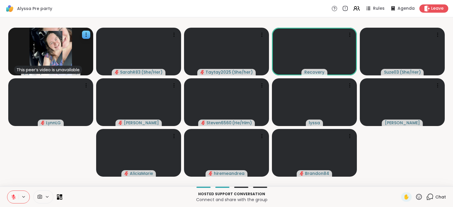
click at [13, 197] on icon at bounding box center [13, 197] width 4 height 4
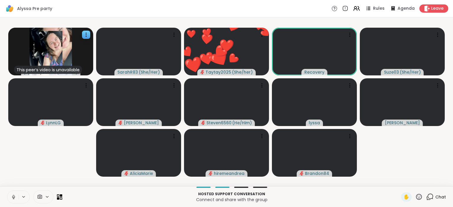
click at [13, 197] on icon at bounding box center [13, 197] width 5 height 5
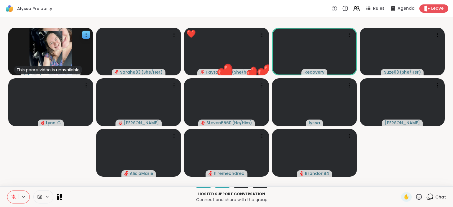
click at [14, 199] on icon at bounding box center [13, 197] width 4 height 4
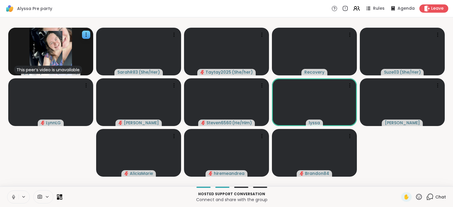
click at [14, 197] on icon at bounding box center [13, 197] width 5 height 5
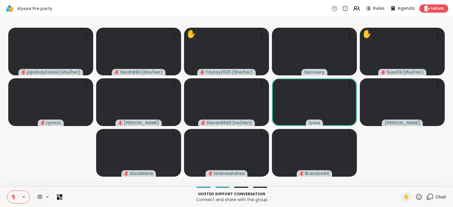
click at [16, 199] on icon at bounding box center [13, 197] width 5 height 5
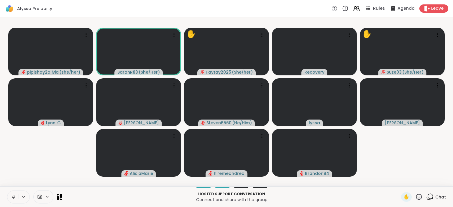
click at [377, 9] on span "Rules" at bounding box center [379, 9] width 12 height 6
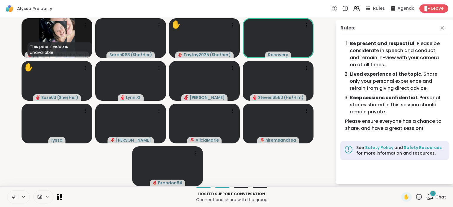
click at [373, 11] on div "Rules" at bounding box center [374, 8] width 21 height 7
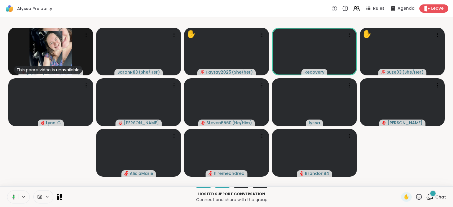
click at [16, 197] on button at bounding box center [12, 197] width 12 height 12
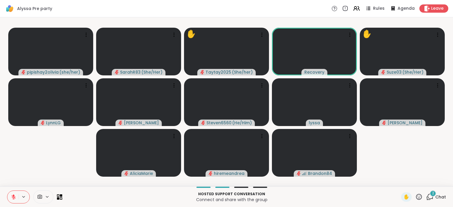
click at [431, 197] on icon at bounding box center [429, 196] width 7 height 7
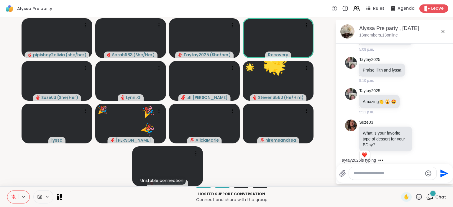
scroll to position [549, 0]
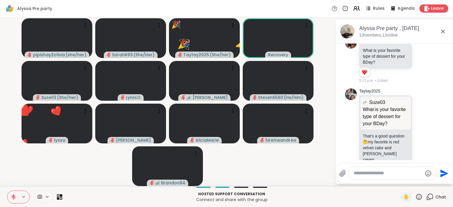
click at [15, 196] on icon at bounding box center [13, 197] width 5 height 5
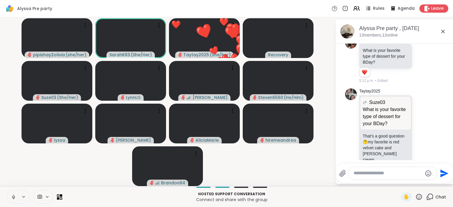
click at [14, 197] on icon at bounding box center [13, 197] width 5 height 5
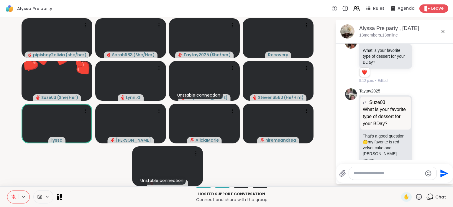
click at [16, 199] on icon at bounding box center [13, 197] width 5 height 5
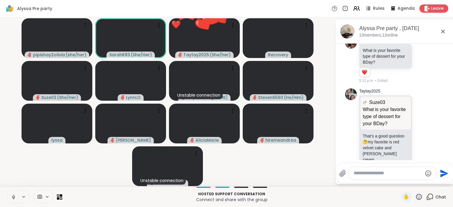
click at [13, 199] on icon at bounding box center [13, 197] width 5 height 5
